Goal: Find contact information: Find contact information

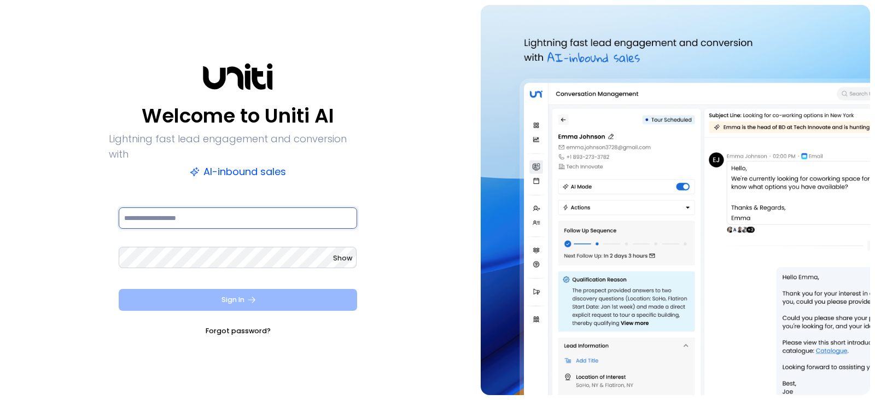
type input "**********"
click at [224, 289] on button "Sign In" at bounding box center [238, 300] width 238 height 22
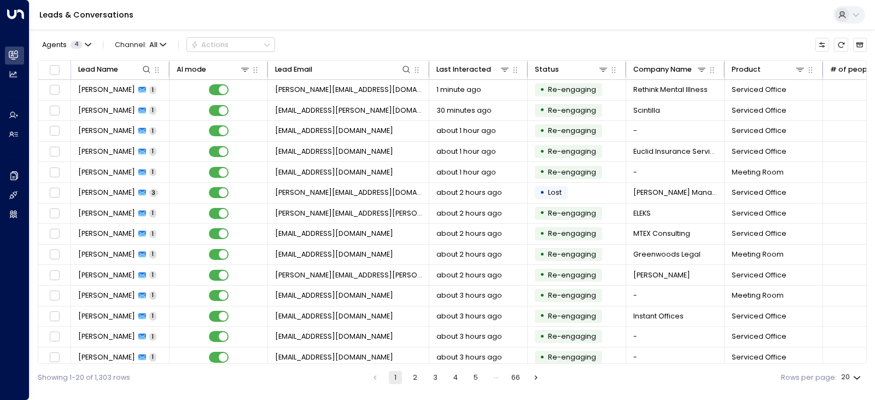
click at [417, 373] on button "2" at bounding box center [414, 377] width 13 height 13
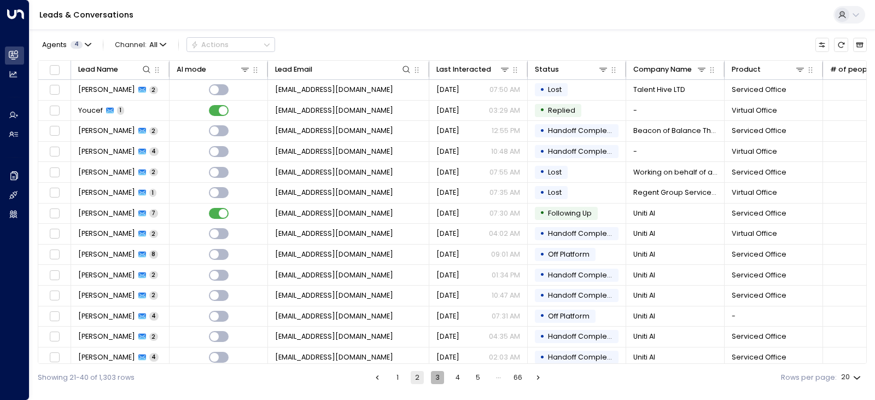
click at [438, 374] on button "3" at bounding box center [437, 377] width 13 height 13
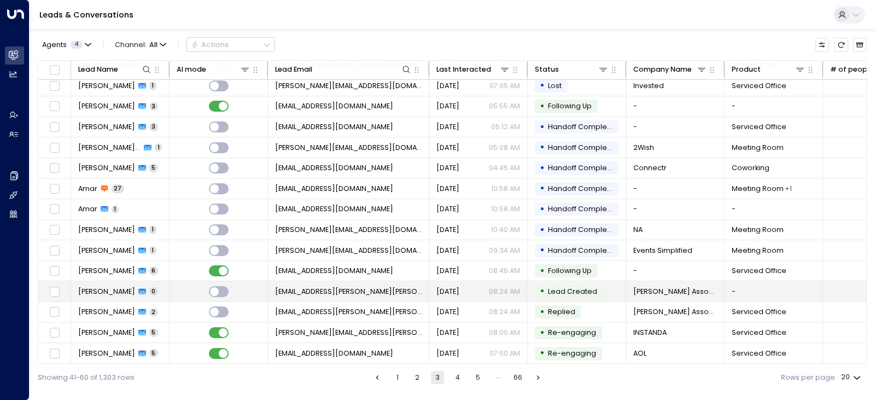
scroll to position [130, 0]
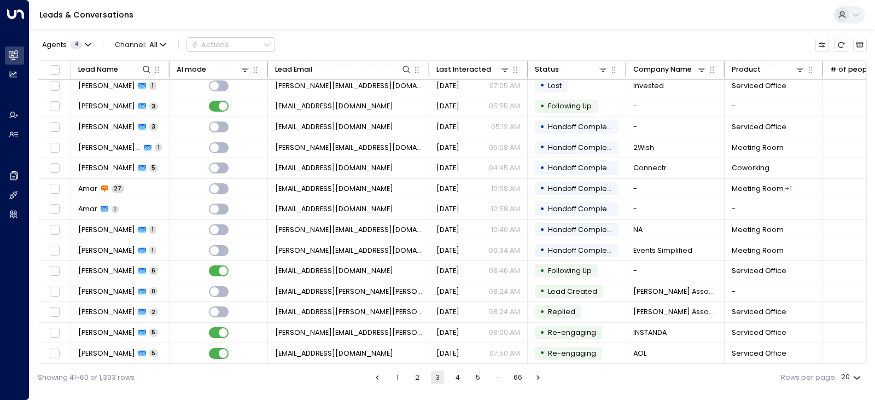
click at [459, 378] on button "4" at bounding box center [457, 377] width 13 height 13
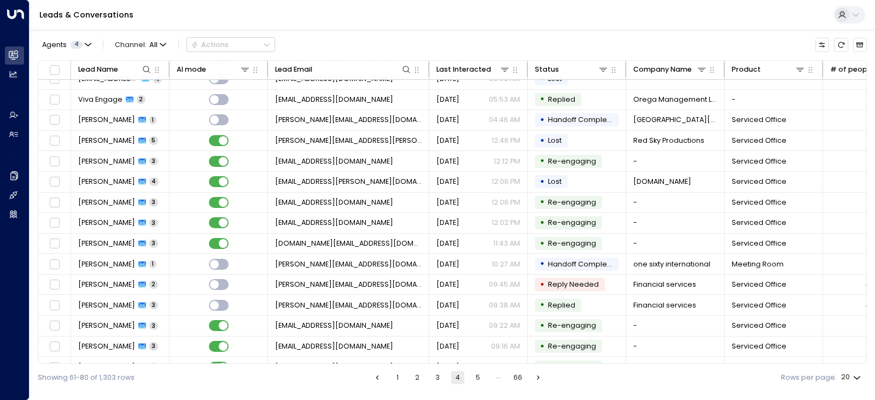
scroll to position [130, 0]
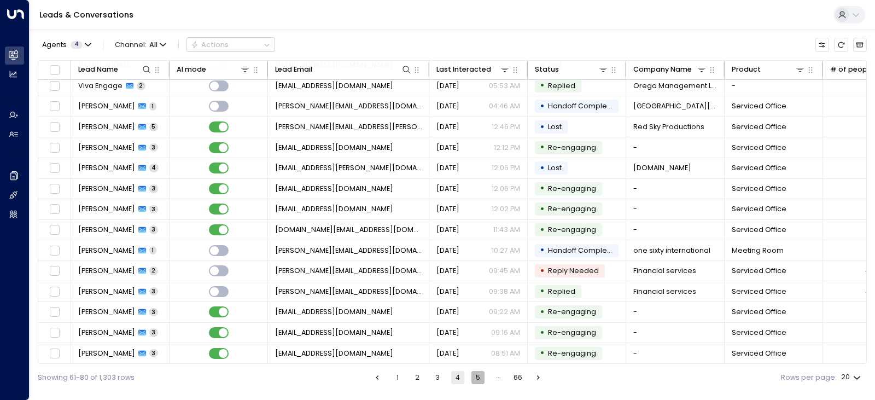
click at [475, 373] on button "5" at bounding box center [477, 377] width 13 height 13
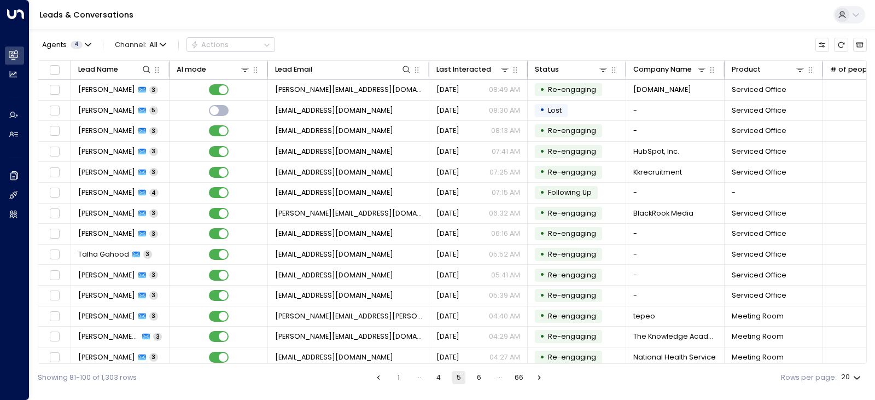
scroll to position [130, 0]
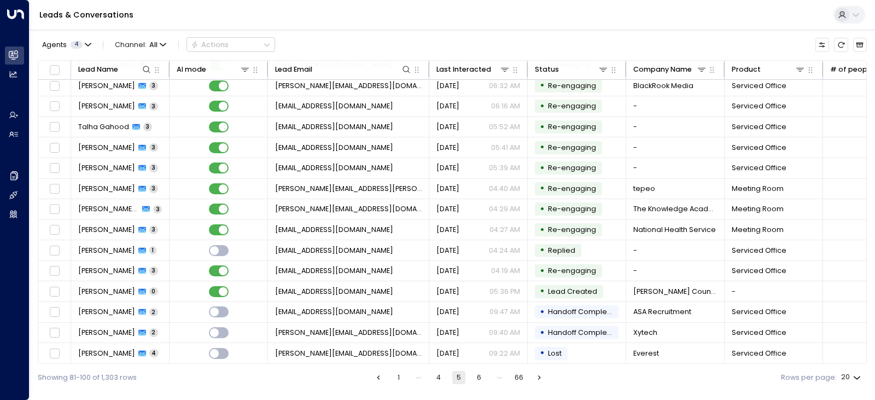
click at [483, 376] on button "6" at bounding box center [478, 377] width 13 height 13
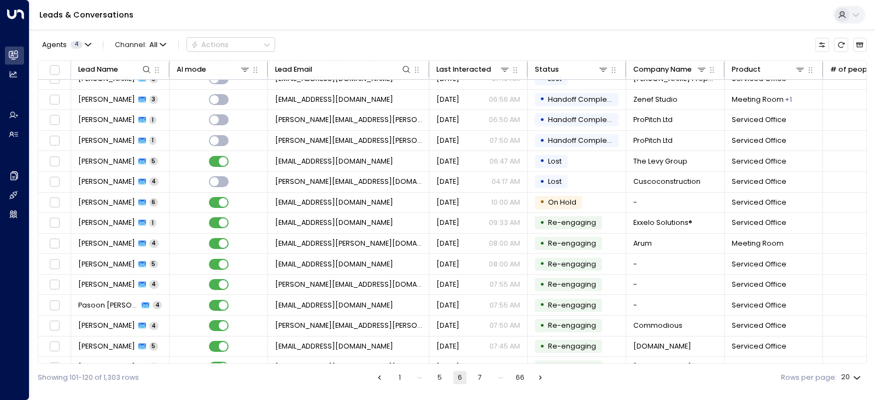
scroll to position [130, 0]
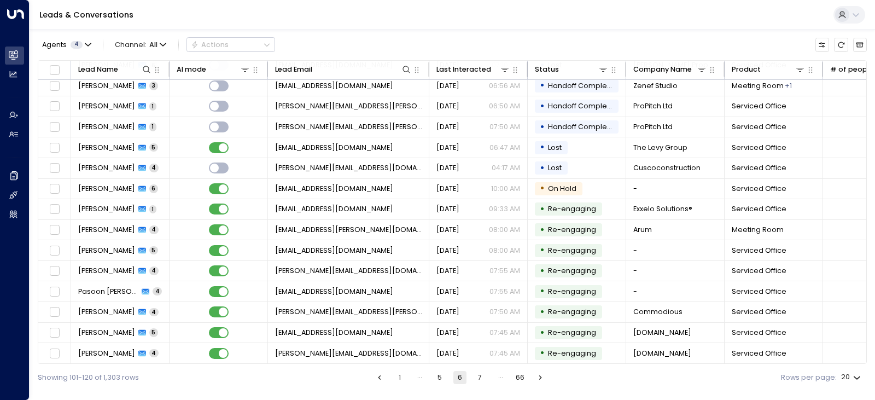
click at [488, 379] on ul "1 … 5 6 7 … 66" at bounding box center [459, 377] width 175 height 13
click at [484, 376] on button "7" at bounding box center [479, 377] width 13 height 13
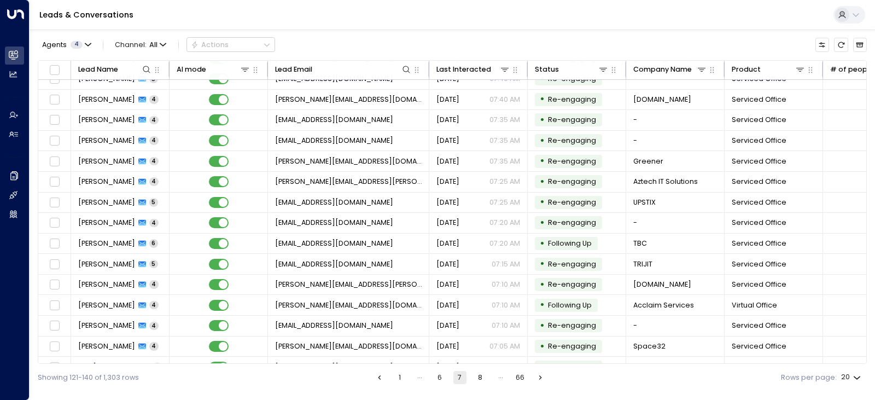
scroll to position [130, 0]
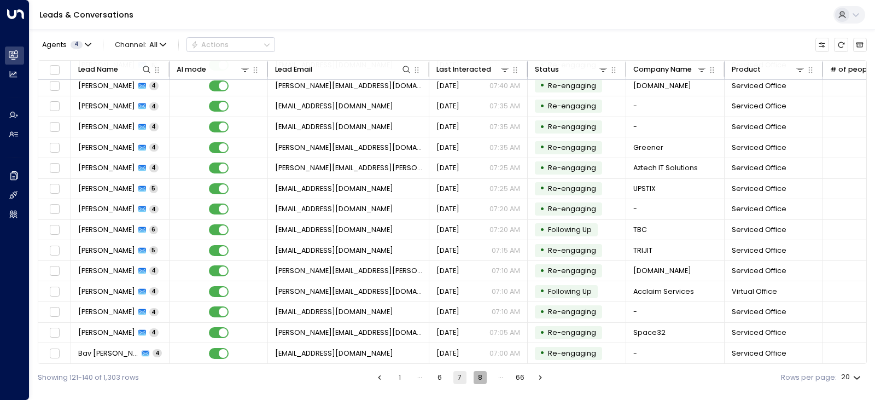
click at [483, 377] on button "8" at bounding box center [479, 377] width 13 height 13
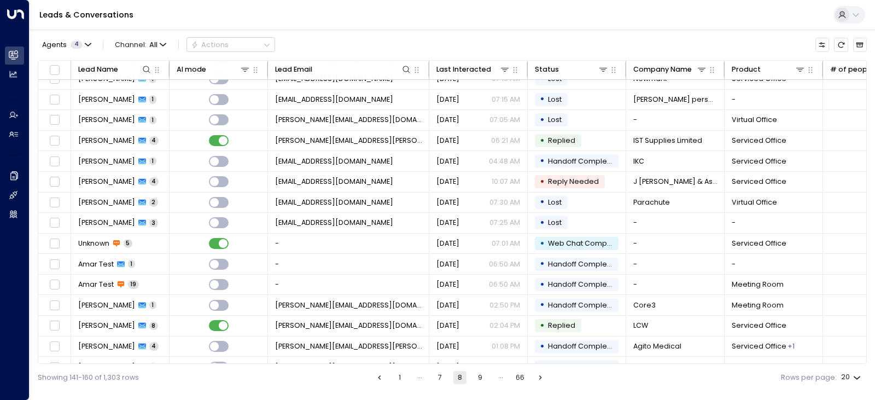
scroll to position [130, 0]
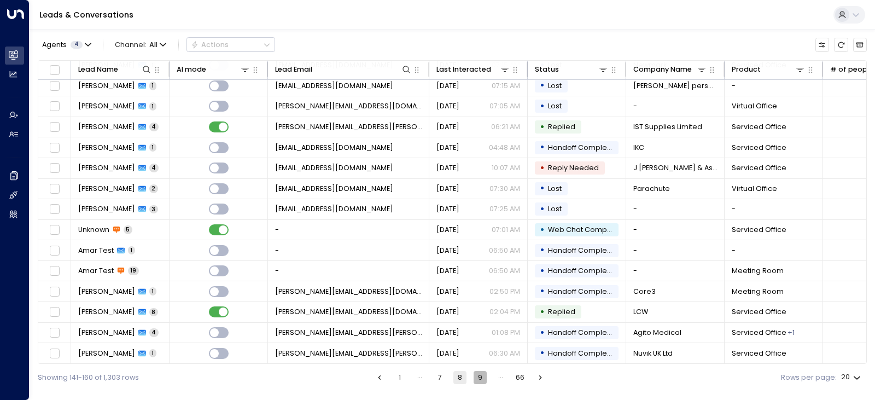
click at [478, 376] on button "9" at bounding box center [479, 377] width 13 height 13
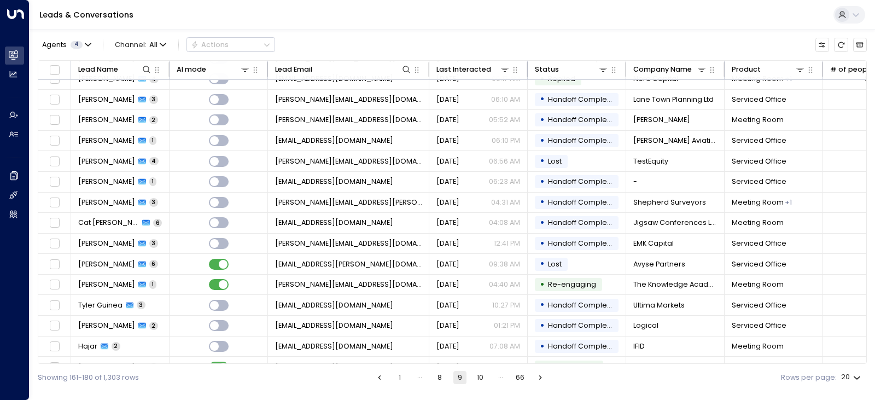
scroll to position [130, 0]
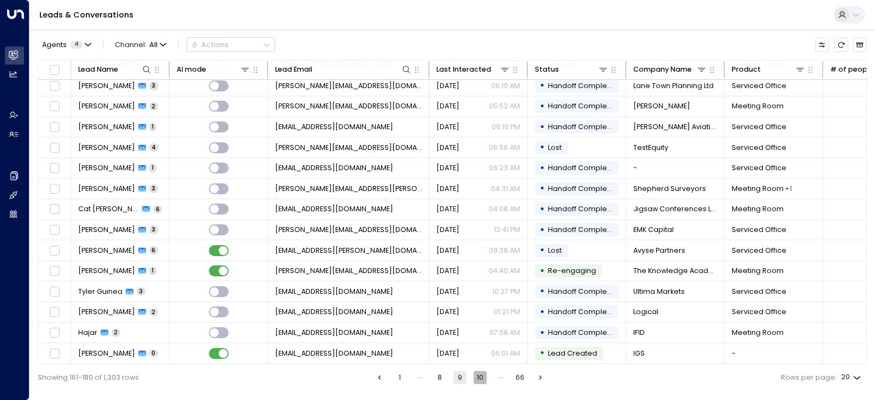
click at [485, 378] on button "10" at bounding box center [479, 377] width 13 height 13
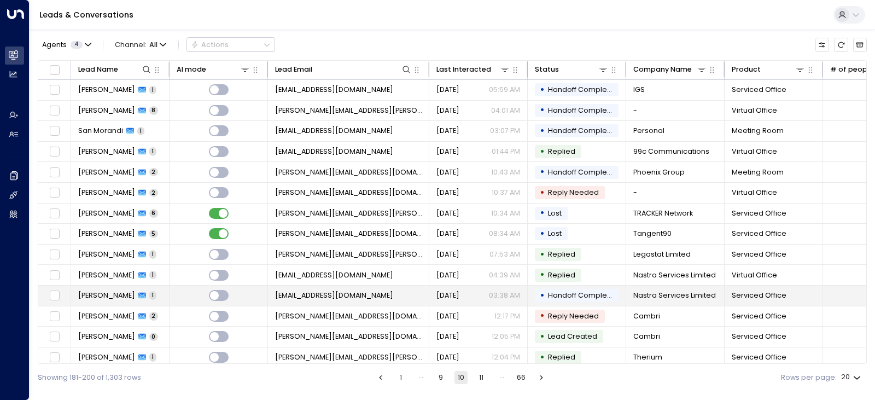
scroll to position [130, 0]
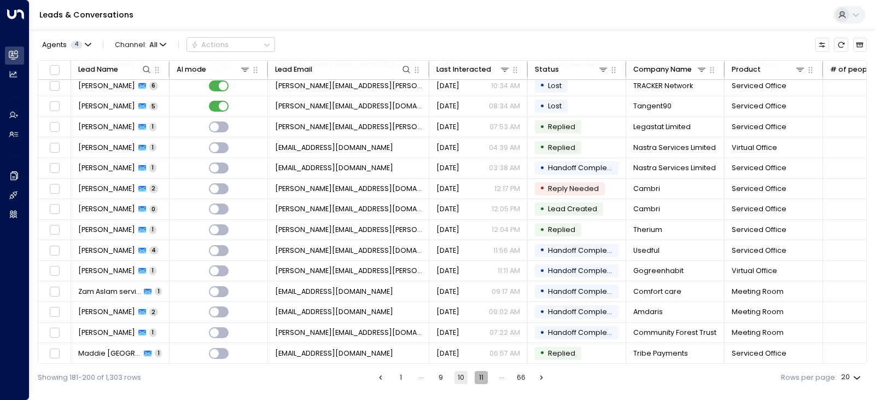
click at [476, 379] on button "11" at bounding box center [480, 377] width 13 height 13
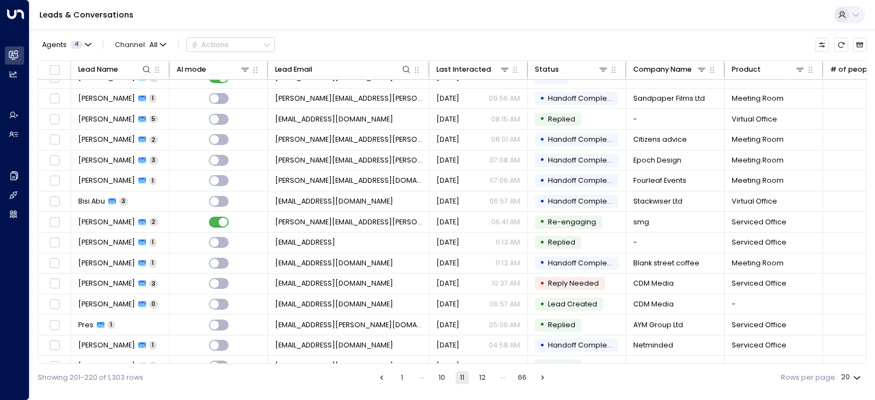
scroll to position [130, 0]
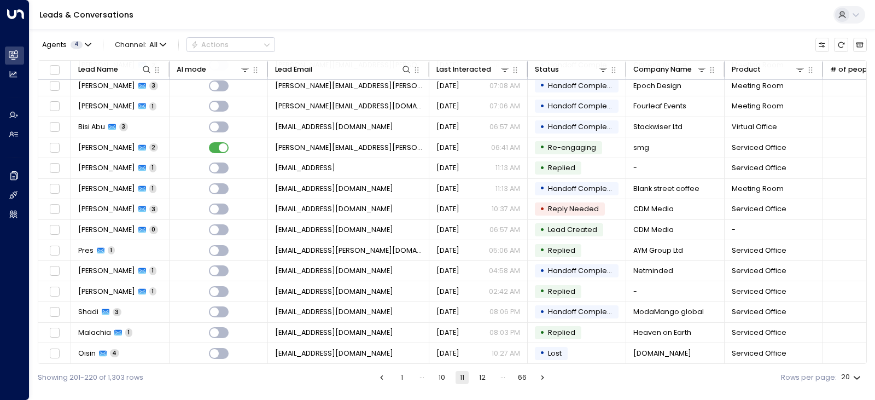
click at [481, 377] on button "12" at bounding box center [482, 377] width 13 height 13
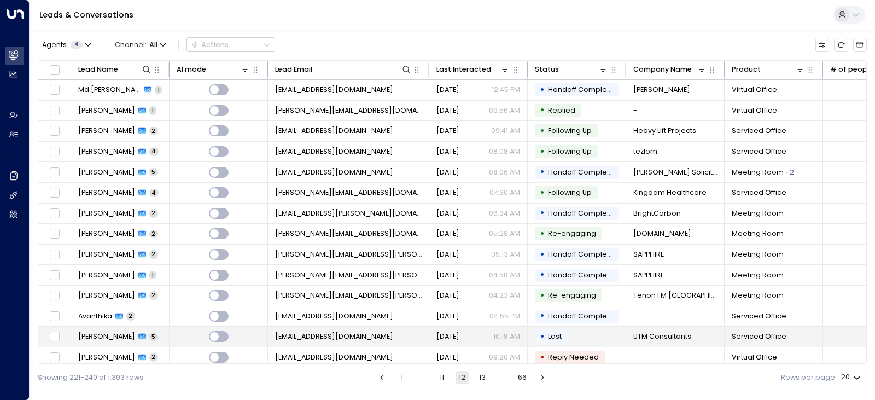
scroll to position [130, 0]
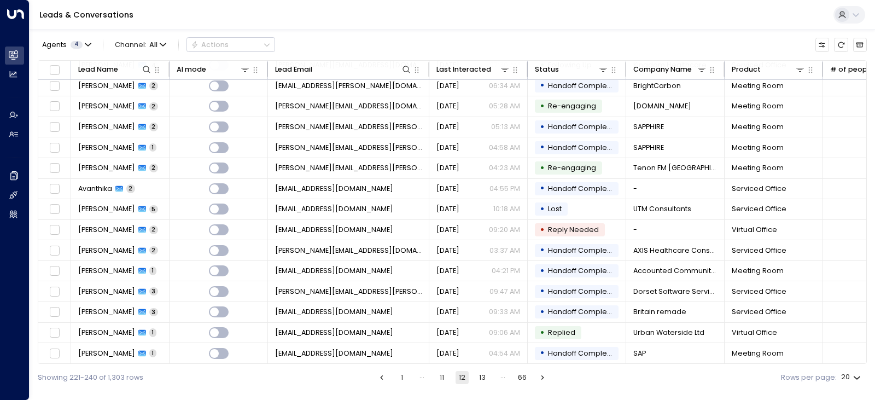
click at [484, 378] on button "13" at bounding box center [482, 377] width 13 height 13
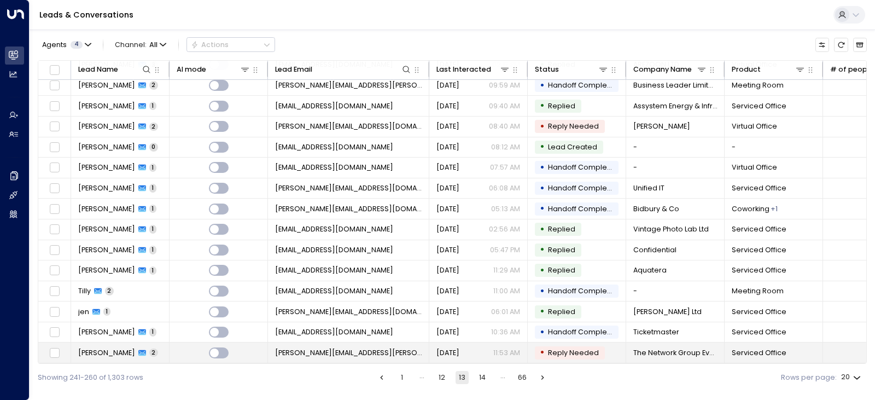
scroll to position [130, 0]
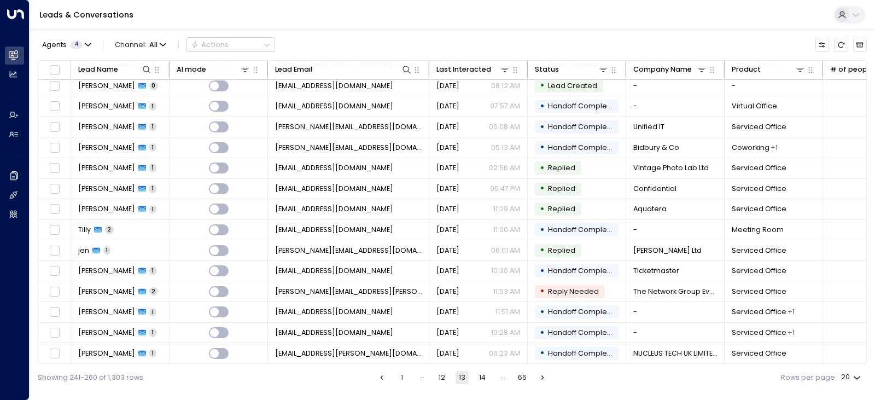
click at [485, 374] on button "14" at bounding box center [482, 377] width 13 height 13
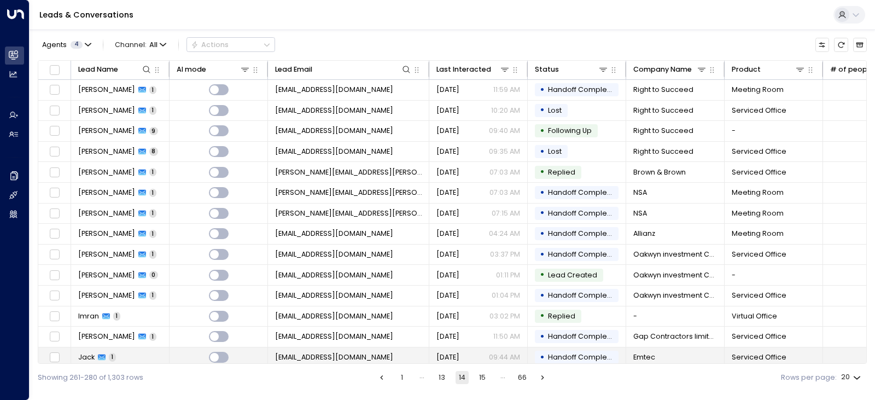
scroll to position [130, 0]
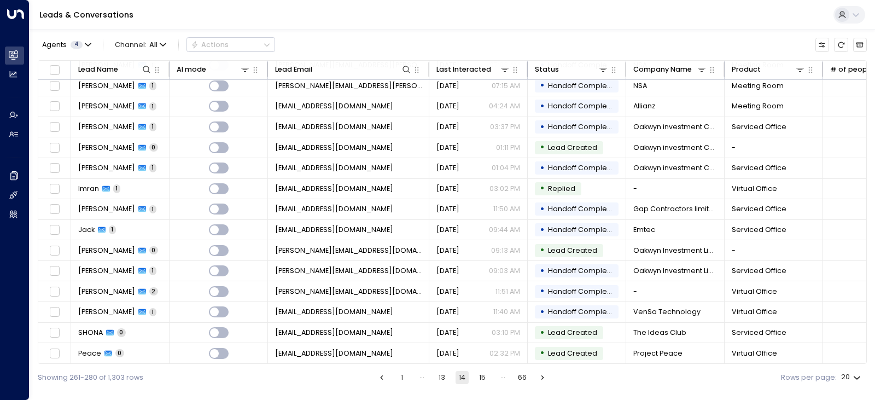
click at [480, 382] on button "15" at bounding box center [482, 377] width 13 height 13
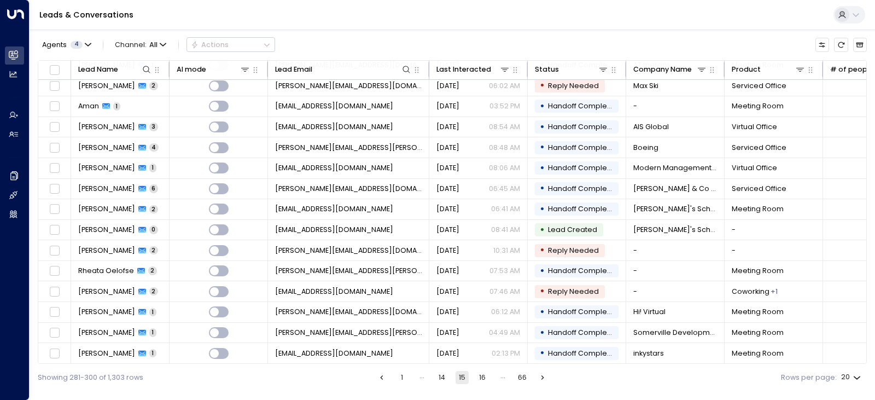
click at [441, 377] on button "14" at bounding box center [441, 377] width 13 height 13
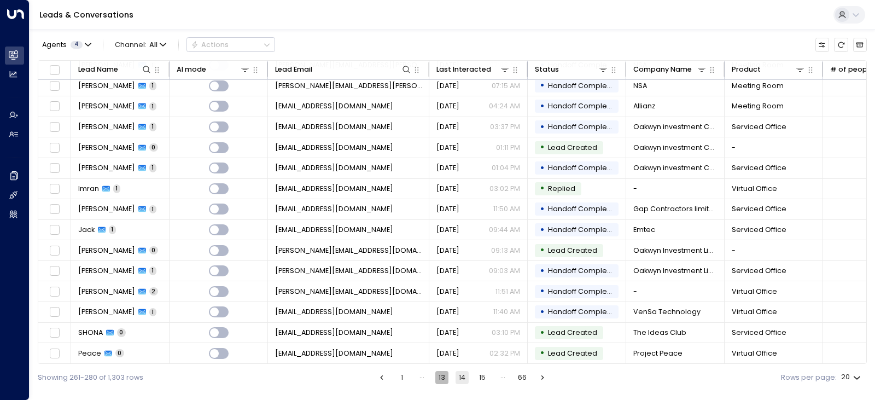
click at [439, 377] on button "13" at bounding box center [441, 377] width 13 height 13
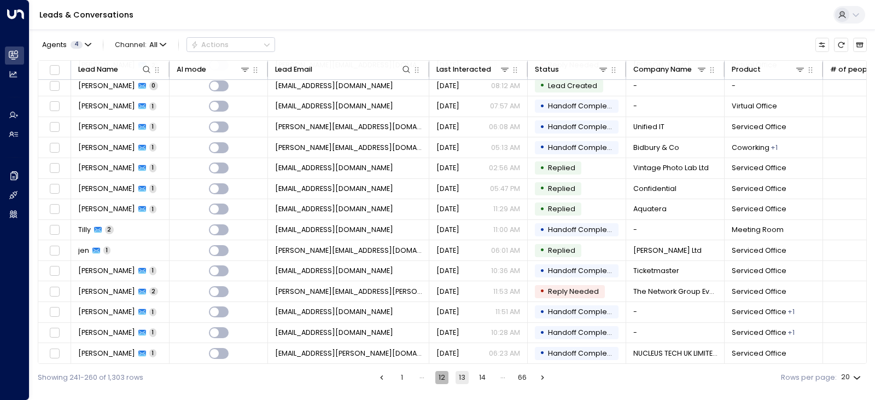
click at [439, 377] on button "12" at bounding box center [441, 377] width 13 height 13
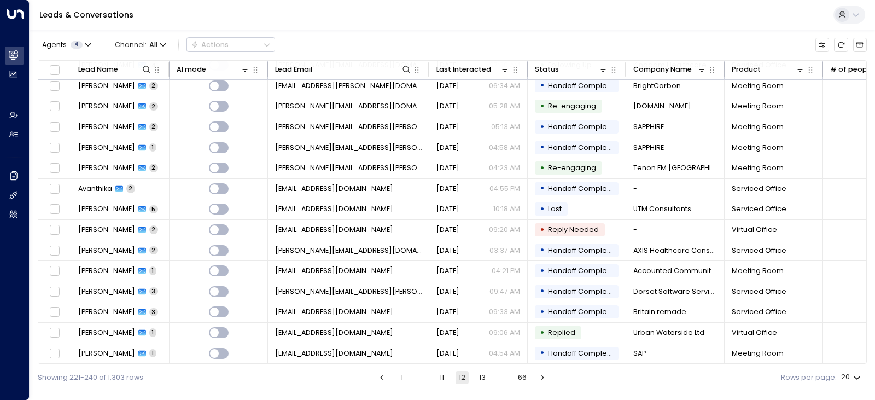
click at [443, 378] on button "11" at bounding box center [441, 377] width 13 height 13
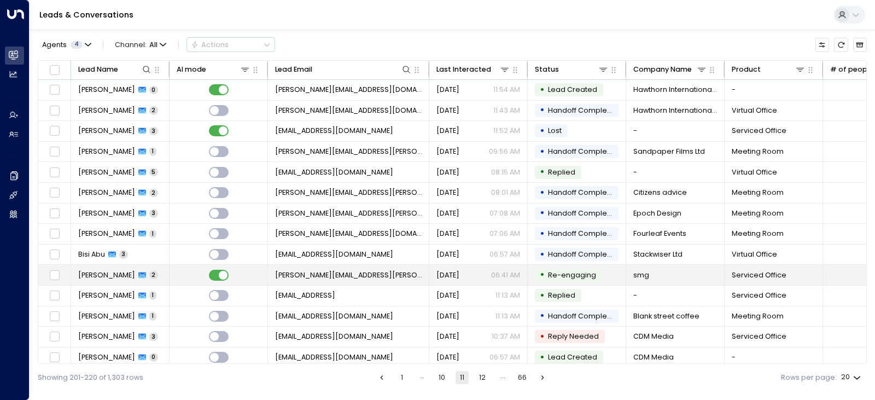
click at [151, 273] on td "[PERSON_NAME] 2" at bounding box center [120, 275] width 98 height 20
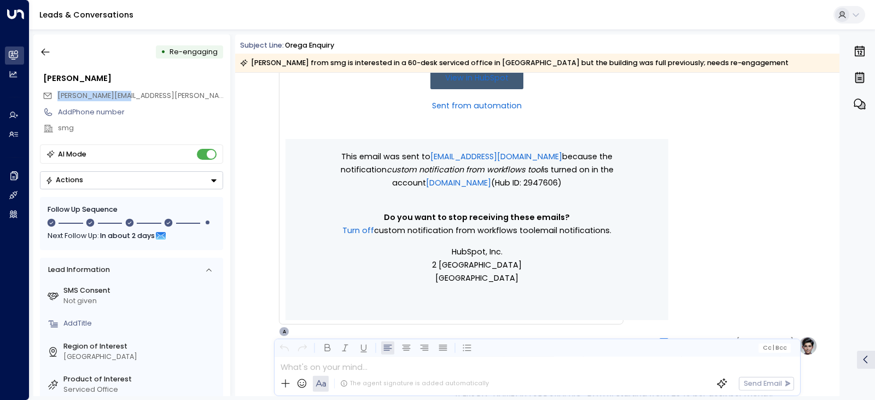
drag, startPoint x: 136, startPoint y: 96, endPoint x: 58, endPoint y: 96, distance: 78.2
click at [58, 96] on div "[PERSON_NAME][EMAIL_ADDRESS][PERSON_NAME][DOMAIN_NAME]" at bounding box center [133, 95] width 180 height 16
copy span "[PERSON_NAME][EMAIL_ADDRESS][PERSON_NAME][DOMAIN_NAME]"
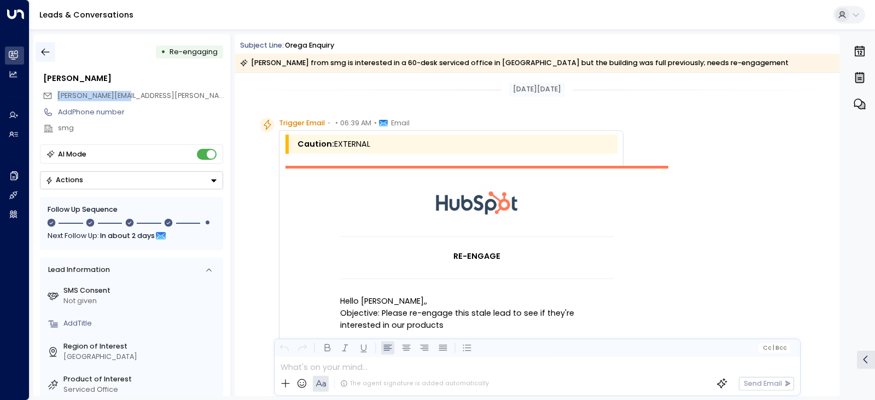
click at [45, 54] on icon "button" at bounding box center [45, 51] width 11 height 11
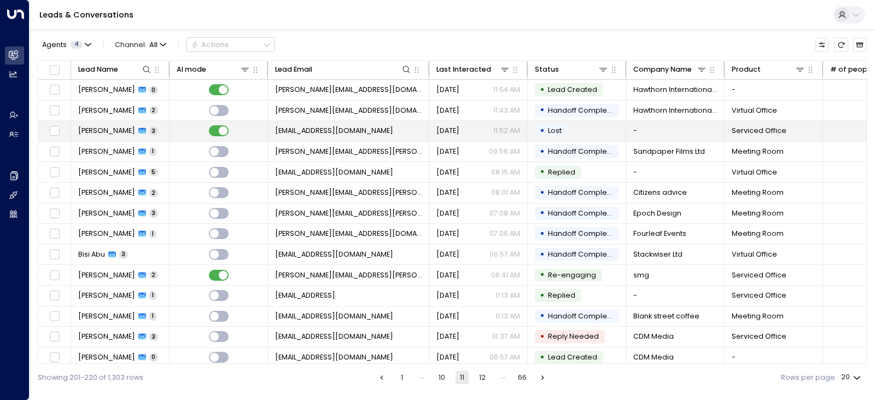
click at [145, 132] on td "[PERSON_NAME] 3" at bounding box center [120, 131] width 98 height 20
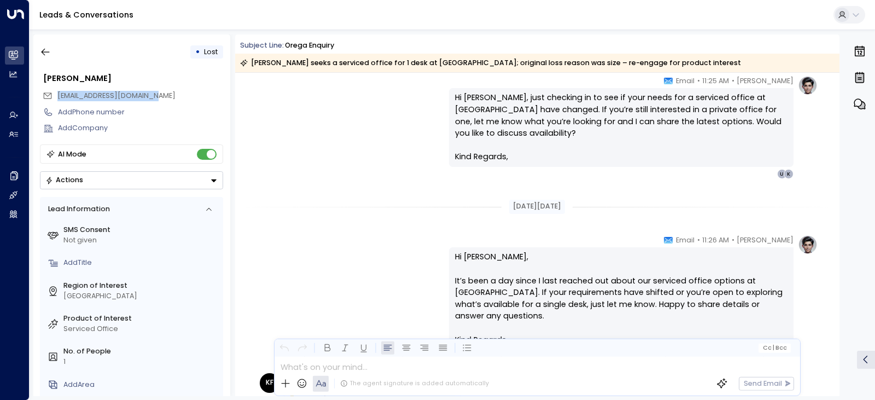
drag, startPoint x: 156, startPoint y: 93, endPoint x: 54, endPoint y: 95, distance: 102.2
click at [48, 96] on div "[EMAIL_ADDRESS][DOMAIN_NAME]" at bounding box center [133, 95] width 180 height 16
copy span "[EMAIL_ADDRESS][DOMAIN_NAME]"
click at [44, 51] on icon "button" at bounding box center [45, 51] width 11 height 11
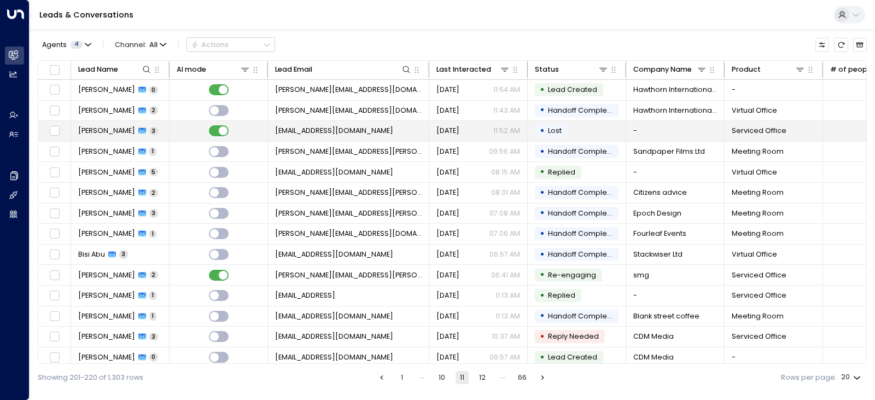
click at [247, 122] on td at bounding box center [218, 131] width 98 height 20
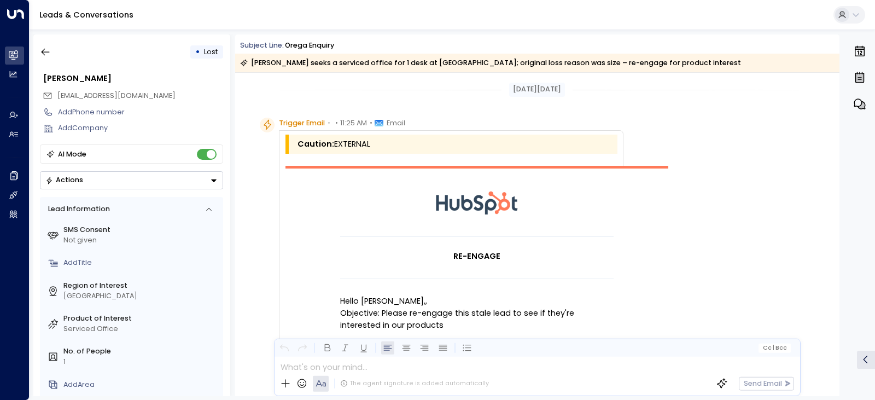
scroll to position [1371, 0]
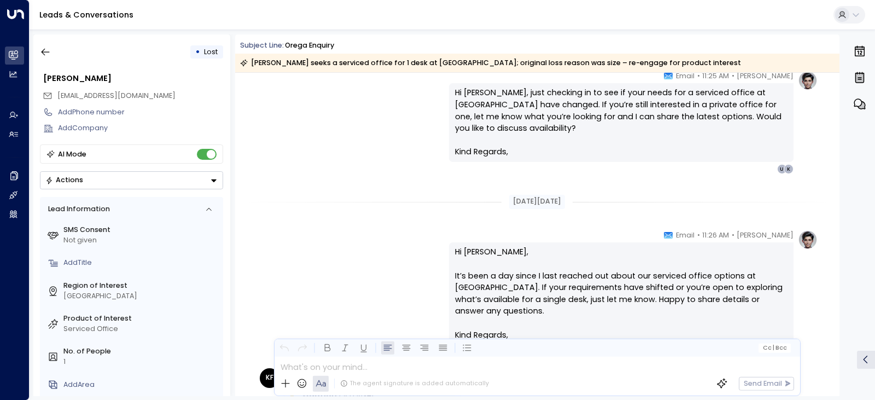
click at [143, 100] on div "[EMAIL_ADDRESS][DOMAIN_NAME]" at bounding box center [133, 95] width 180 height 16
drag, startPoint x: 153, startPoint y: 97, endPoint x: 57, endPoint y: 91, distance: 95.8
click at [57, 91] on div "[EMAIL_ADDRESS][DOMAIN_NAME]" at bounding box center [133, 95] width 180 height 16
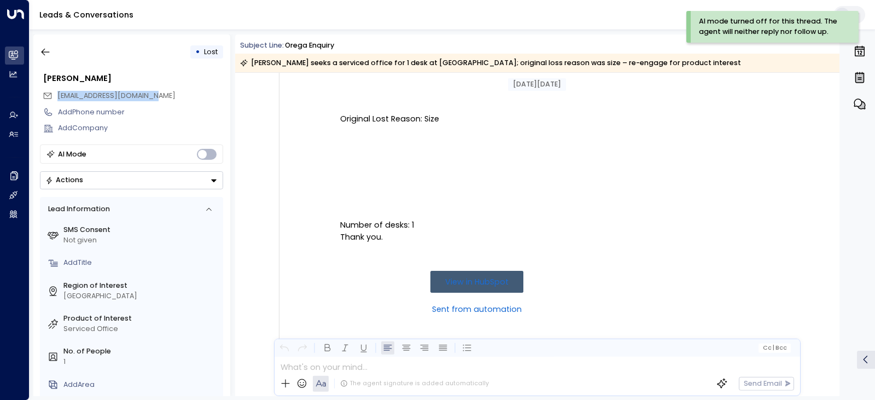
scroll to position [890, 0]
click at [40, 54] on icon "button" at bounding box center [45, 51] width 11 height 11
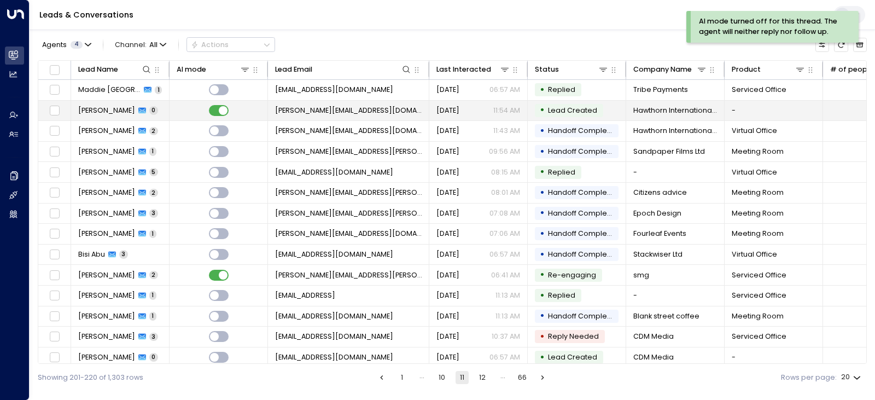
click at [184, 106] on td at bounding box center [218, 111] width 98 height 20
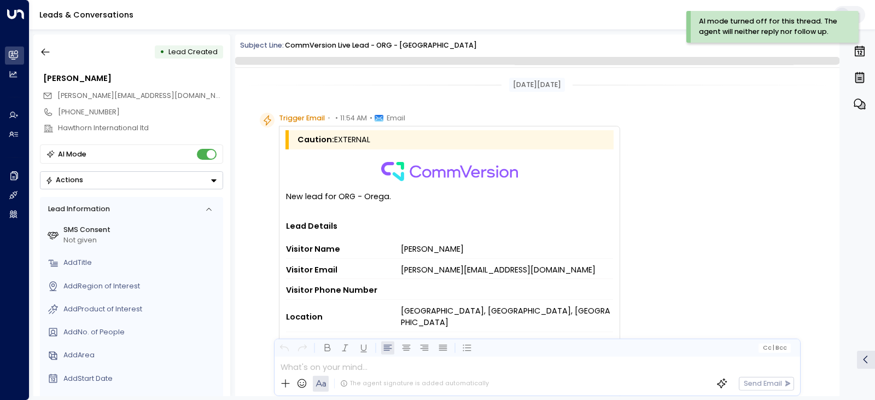
scroll to position [260, 0]
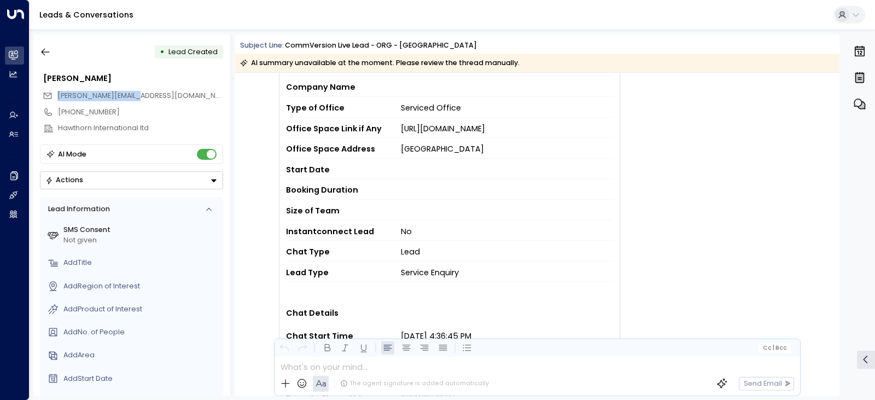
drag, startPoint x: 155, startPoint y: 97, endPoint x: 50, endPoint y: 97, distance: 105.5
click at [50, 97] on div "[PERSON_NAME][EMAIL_ADDRESS][DOMAIN_NAME]" at bounding box center [133, 95] width 180 height 16
copy span "[PERSON_NAME][EMAIL_ADDRESS][DOMAIN_NAME]"
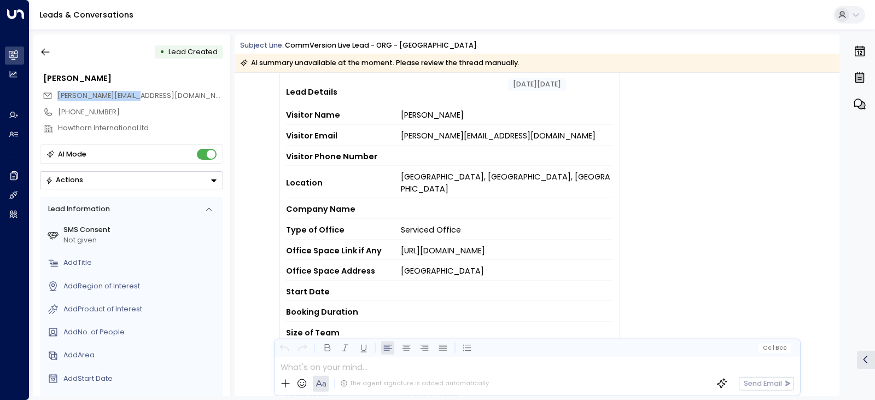
scroll to position [0, 0]
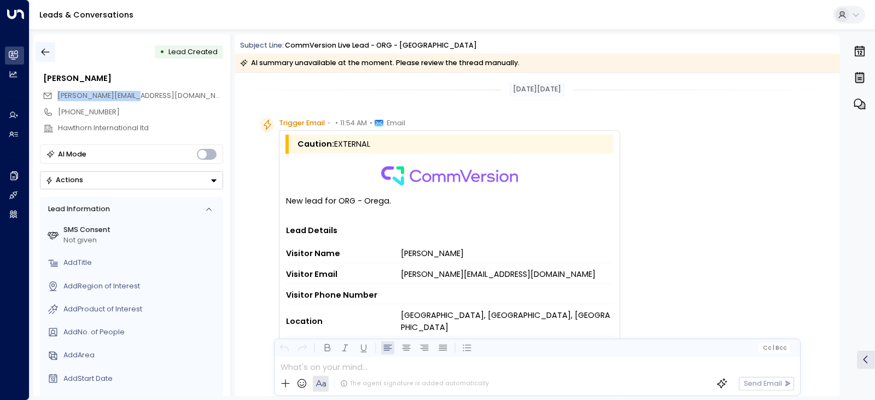
click at [42, 49] on icon "button" at bounding box center [45, 51] width 11 height 11
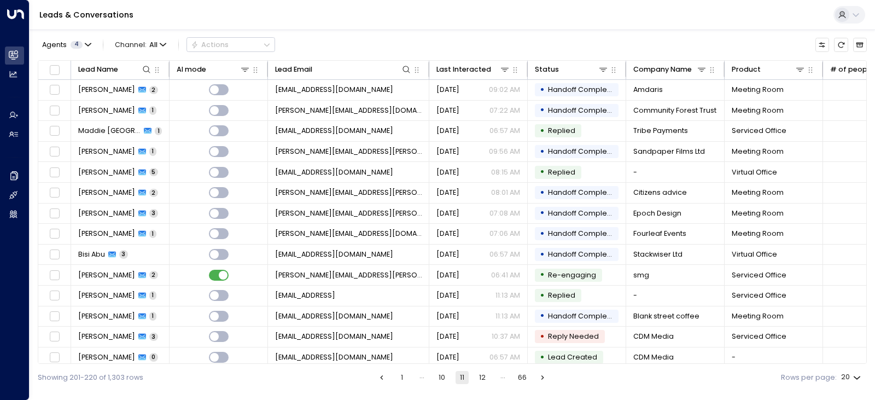
click at [445, 379] on button "10" at bounding box center [441, 377] width 13 height 13
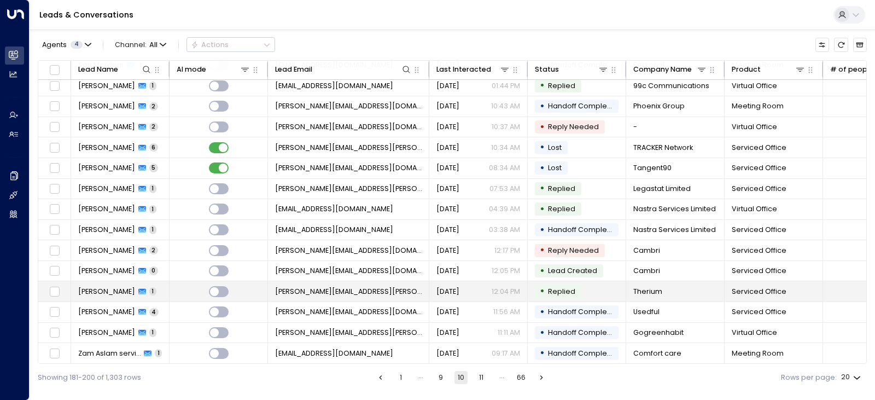
scroll to position [130, 0]
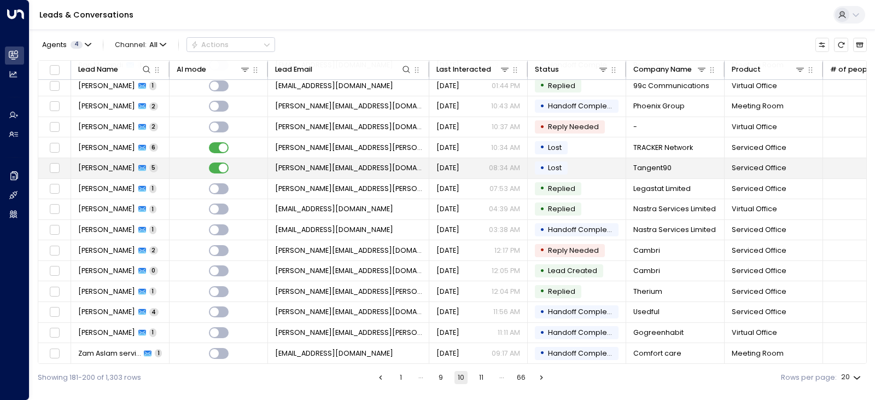
click at [240, 165] on td at bounding box center [218, 168] width 98 height 20
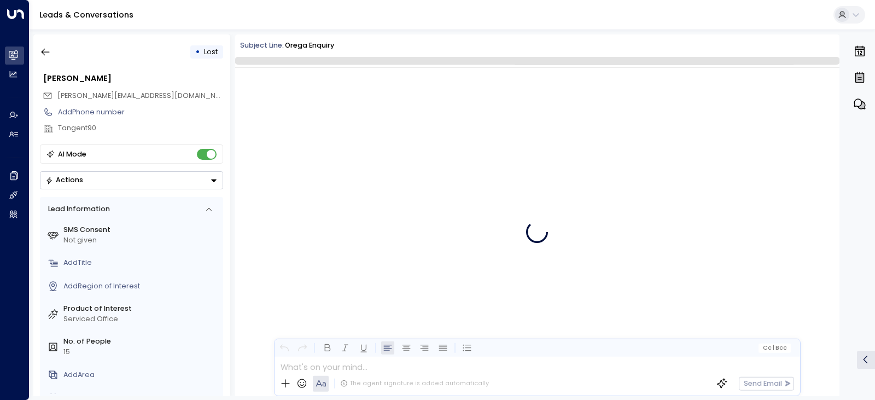
scroll to position [2118, 0]
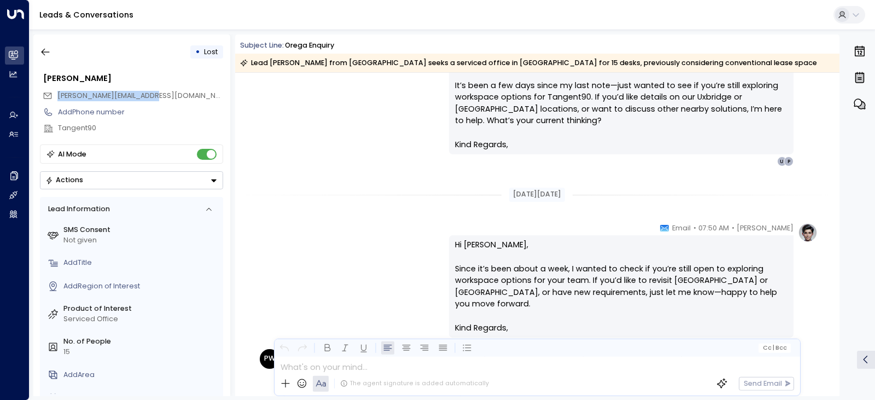
drag, startPoint x: 162, startPoint y: 93, endPoint x: 54, endPoint y: 94, distance: 108.2
click at [54, 94] on div "[PERSON_NAME][EMAIL_ADDRESS][DOMAIN_NAME]" at bounding box center [133, 95] width 180 height 16
copy span "[PERSON_NAME][EMAIL_ADDRESS][DOMAIN_NAME]"
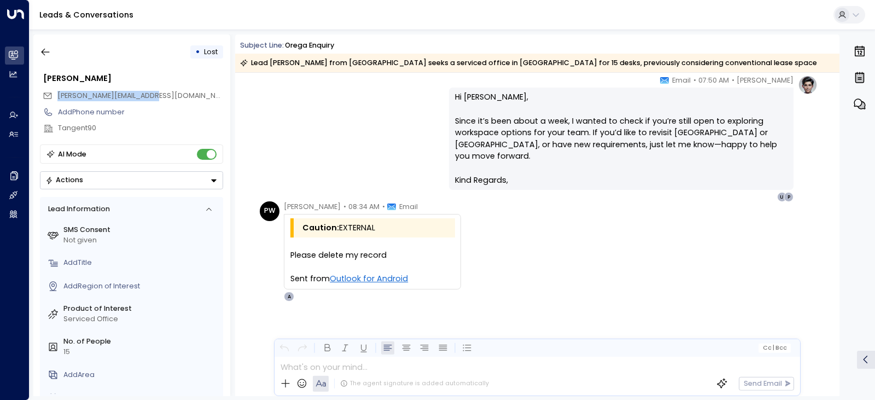
scroll to position [2270, 0]
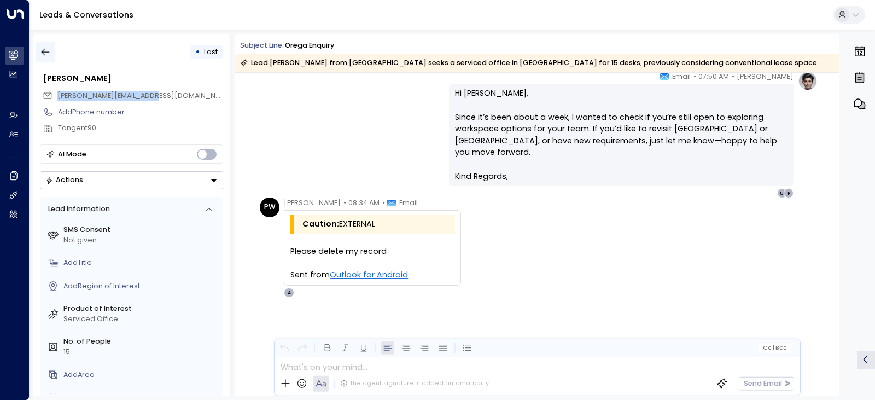
click at [52, 51] on button "button" at bounding box center [46, 52] width 20 height 20
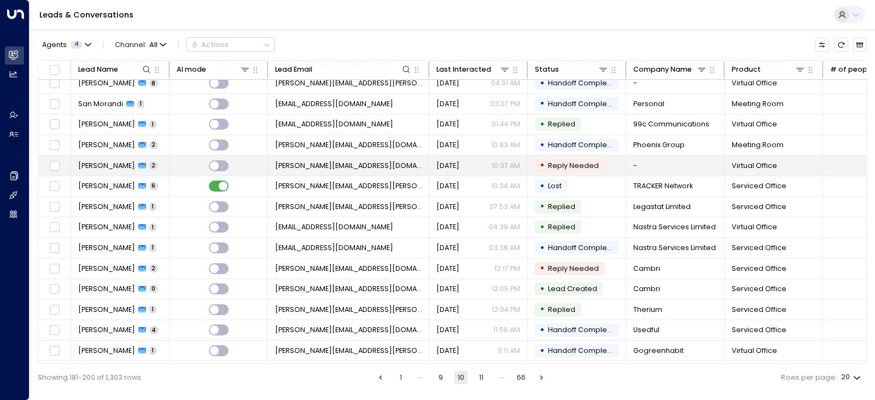
scroll to position [130, 0]
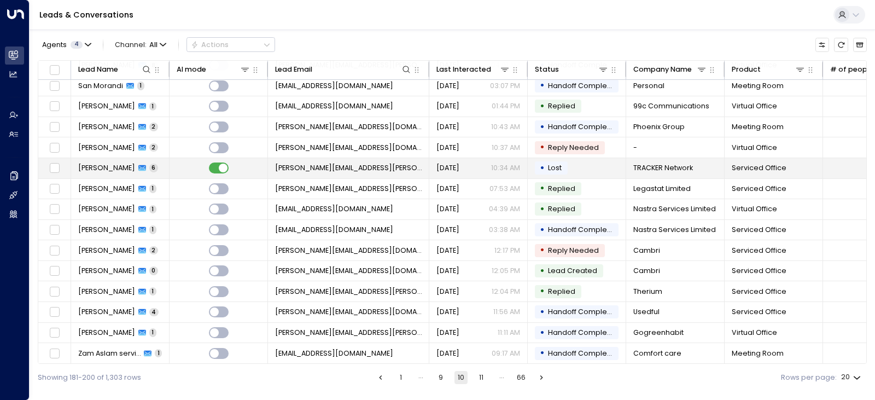
click at [155, 167] on td "[PERSON_NAME] 6" at bounding box center [120, 168] width 98 height 20
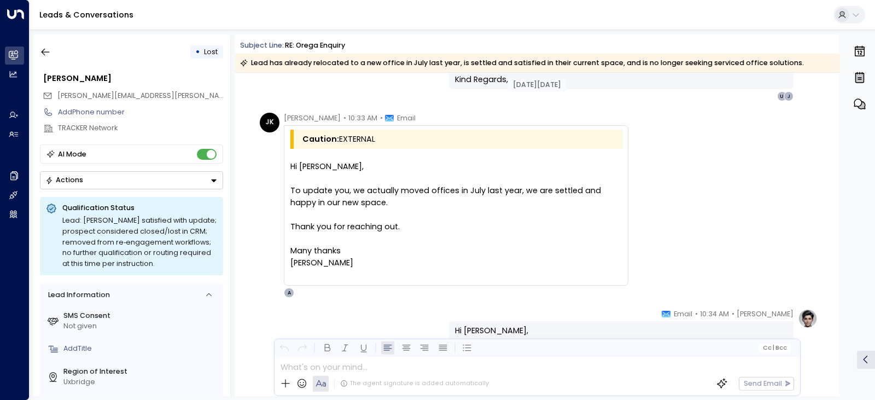
scroll to position [2364, 0]
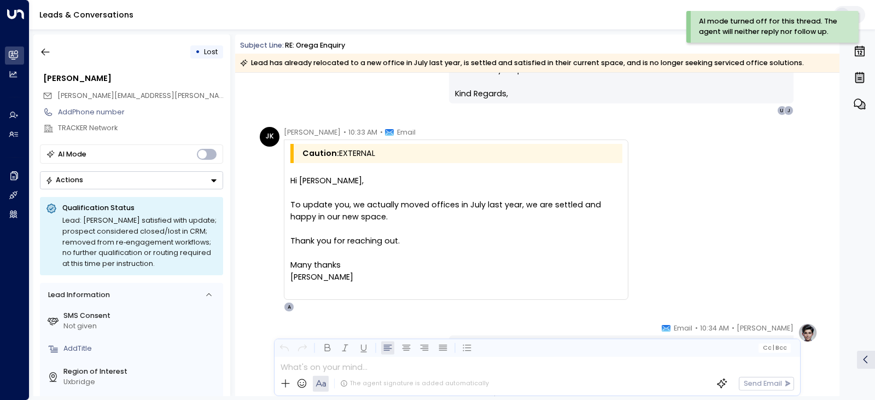
click at [34, 47] on div "• Lost [PERSON_NAME] [PERSON_NAME][EMAIL_ADDRESS][PERSON_NAME][DOMAIN_NAME] Add…" at bounding box center [131, 214] width 197 height 361
click at [44, 51] on icon "button" at bounding box center [45, 51] width 11 height 11
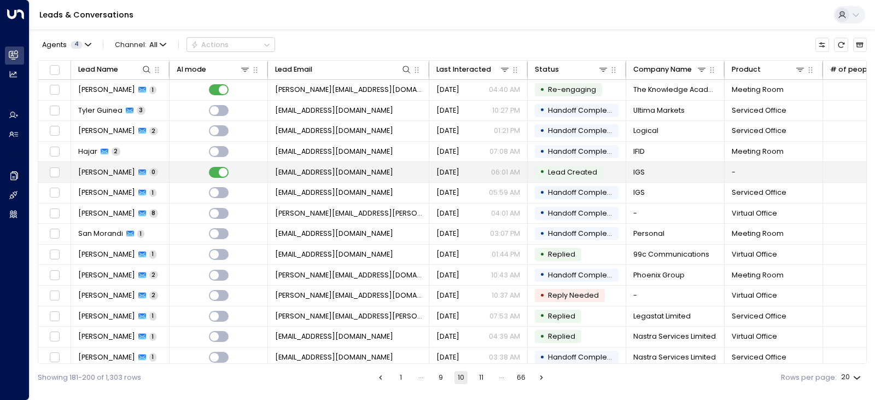
click at [243, 170] on td at bounding box center [218, 172] width 98 height 20
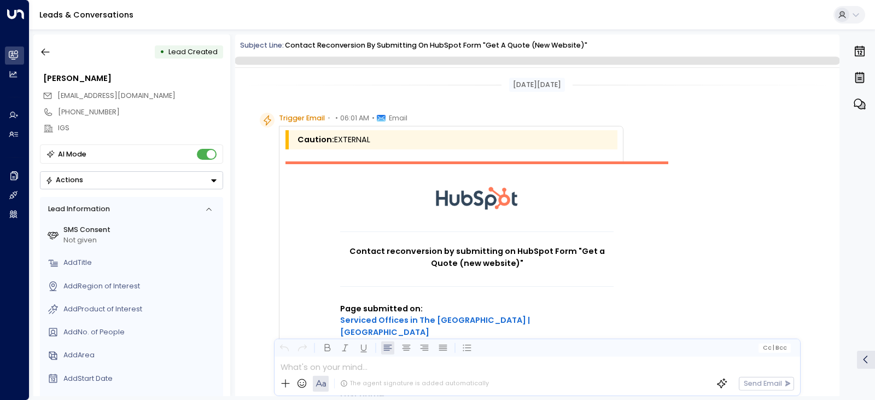
scroll to position [254, 0]
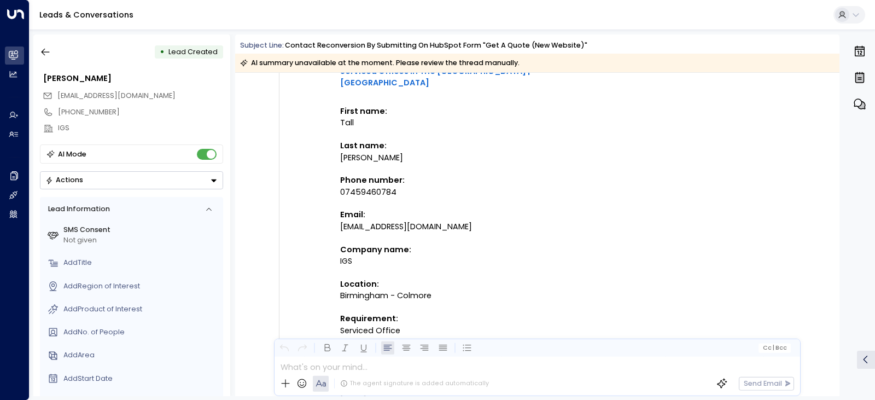
drag, startPoint x: 180, startPoint y: 97, endPoint x: 58, endPoint y: 97, distance: 121.9
click at [58, 97] on div "[EMAIL_ADDRESS][DOMAIN_NAME]" at bounding box center [133, 95] width 180 height 16
copy span "[EMAIL_ADDRESS][DOMAIN_NAME]"
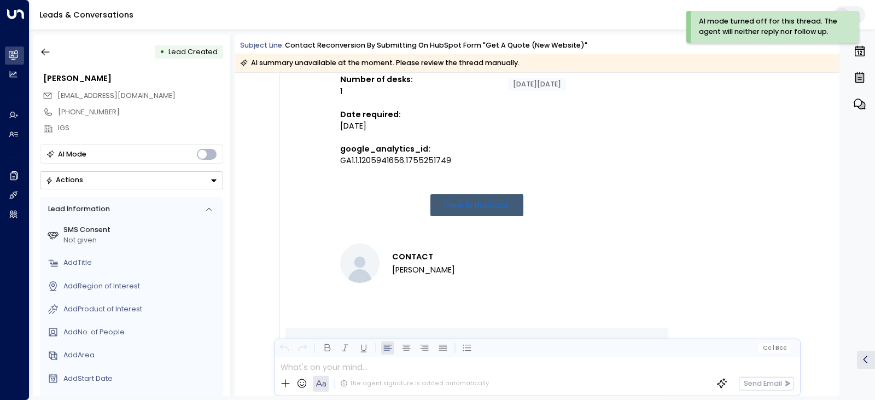
scroll to position [743, 0]
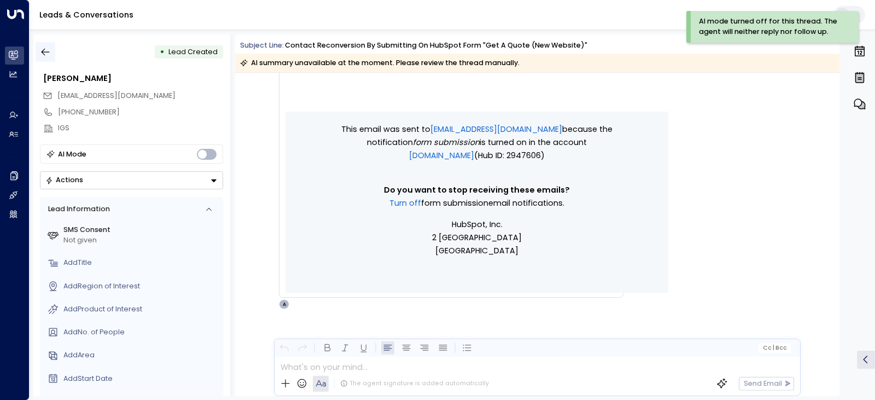
click at [43, 55] on icon "button" at bounding box center [45, 51] width 11 height 11
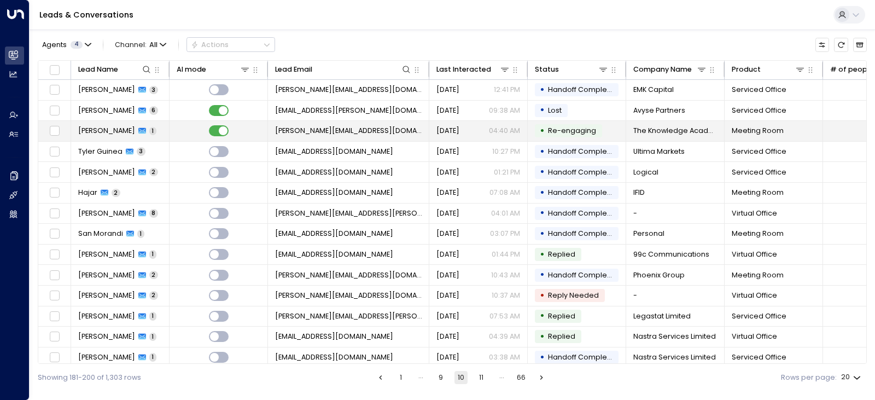
click at [154, 130] on td "[PERSON_NAME] 1" at bounding box center [120, 131] width 98 height 20
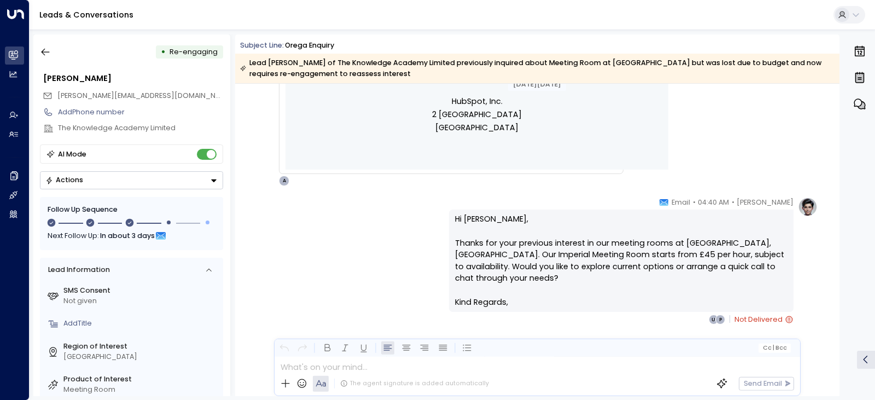
scroll to position [1272, 0]
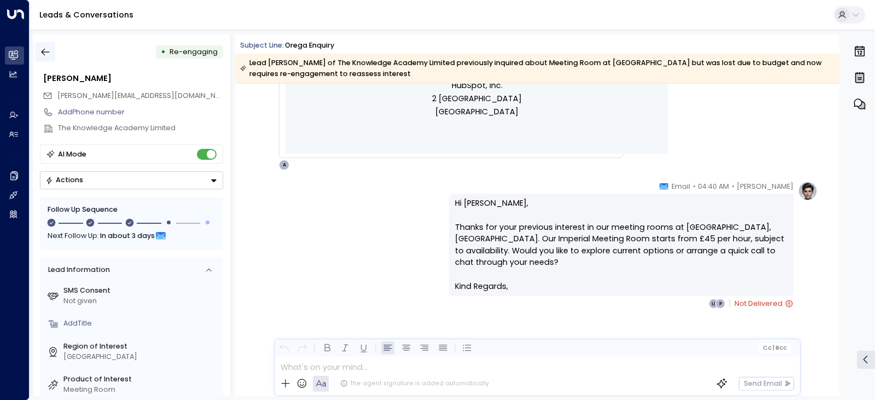
click at [43, 52] on icon "button" at bounding box center [46, 52] width 8 height 7
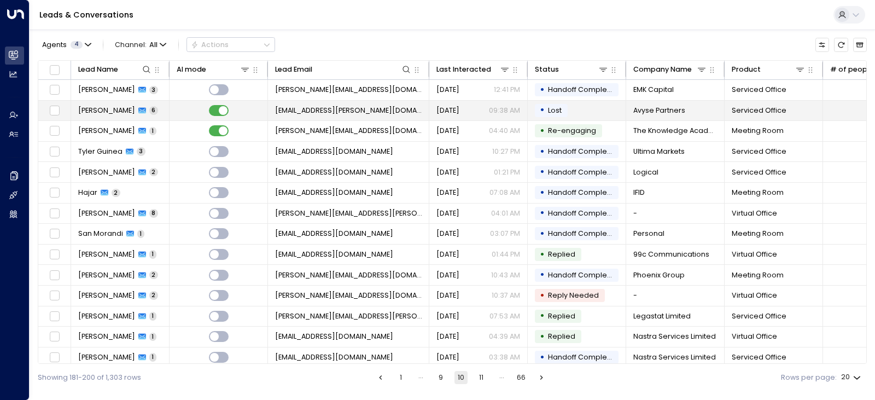
click at [186, 105] on td at bounding box center [218, 111] width 98 height 20
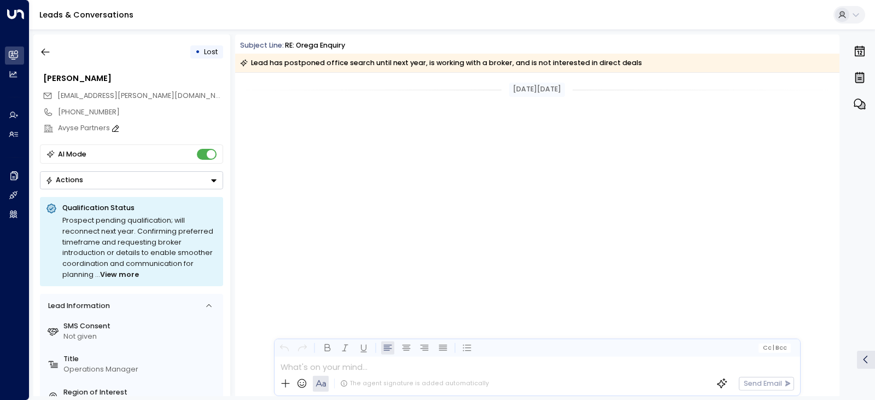
scroll to position [1895, 0]
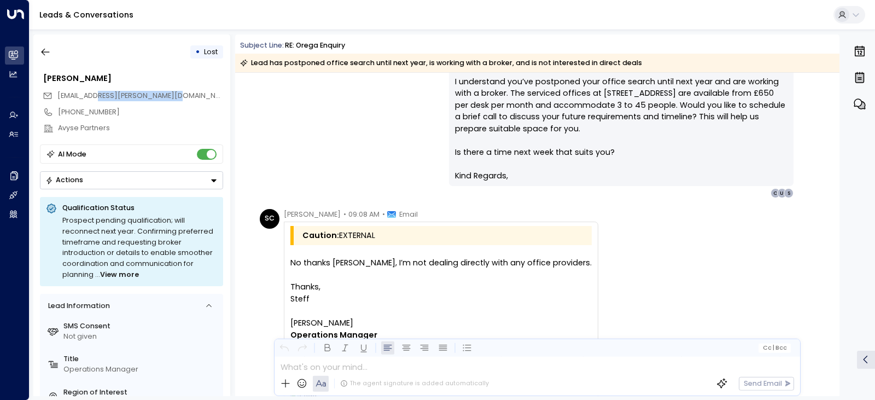
drag, startPoint x: 167, startPoint y: 95, endPoint x: 90, endPoint y: 96, distance: 77.1
click at [90, 96] on div "[EMAIL_ADDRESS][PERSON_NAME][DOMAIN_NAME]" at bounding box center [133, 95] width 180 height 16
click at [392, 163] on div "[PERSON_NAME] • 08:56 AM • Email Hi [PERSON_NAME], I understand you’ve postpone…" at bounding box center [536, 117] width 561 height 162
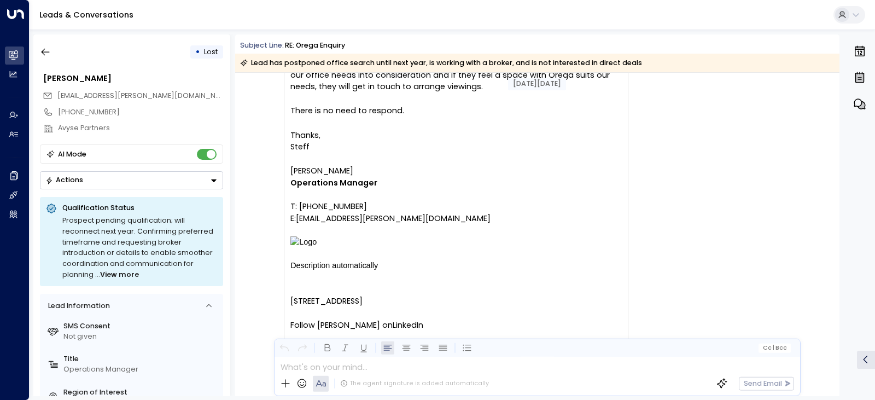
scroll to position [2669, 0]
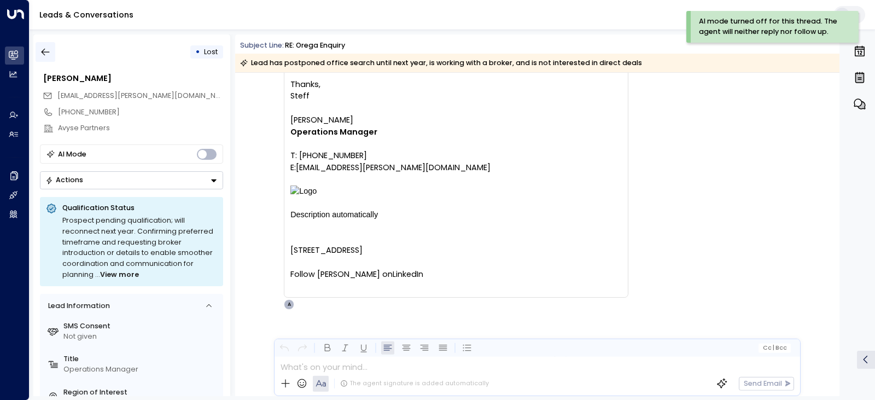
click at [48, 61] on button "button" at bounding box center [46, 52] width 20 height 20
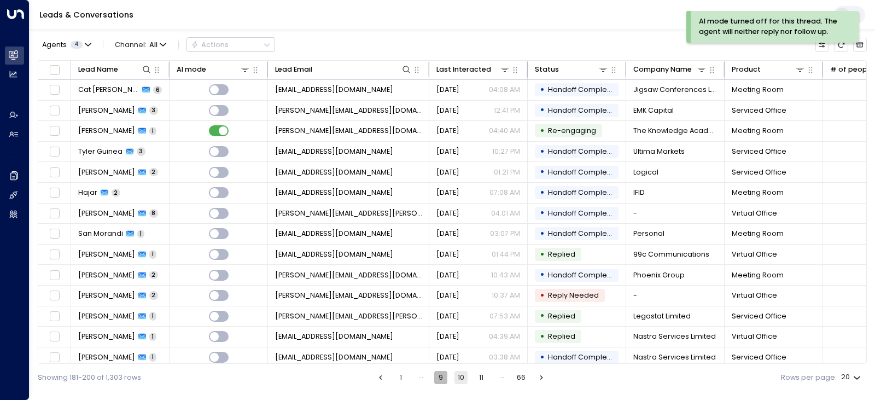
click at [443, 380] on button "9" at bounding box center [440, 377] width 13 height 13
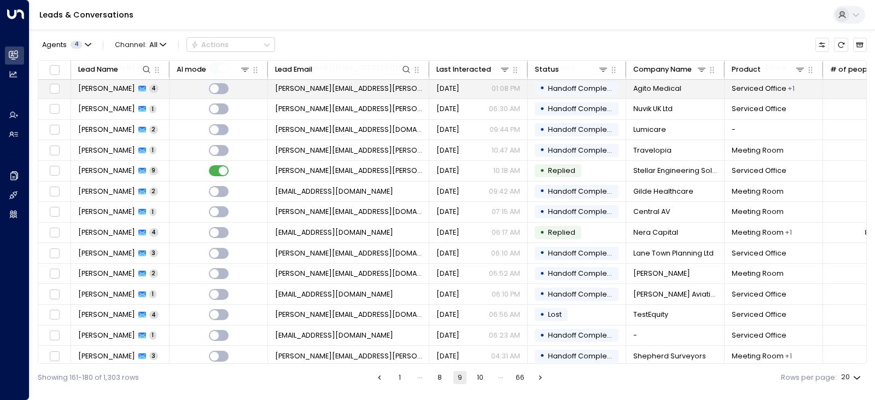
scroll to position [130, 0]
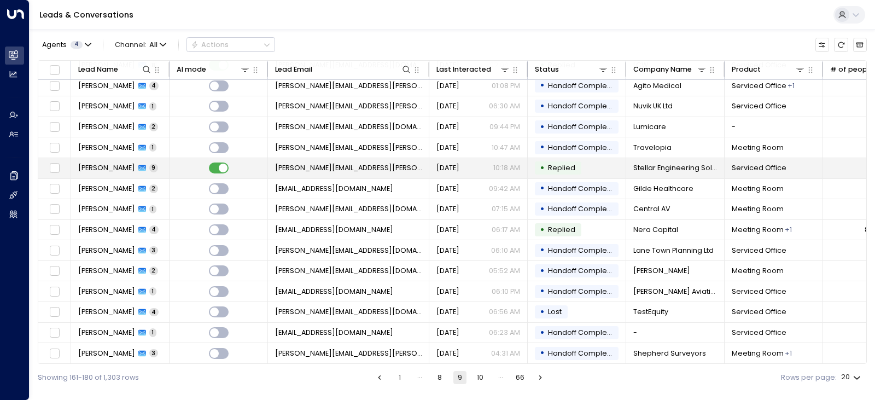
click at [175, 164] on td at bounding box center [218, 168] width 98 height 20
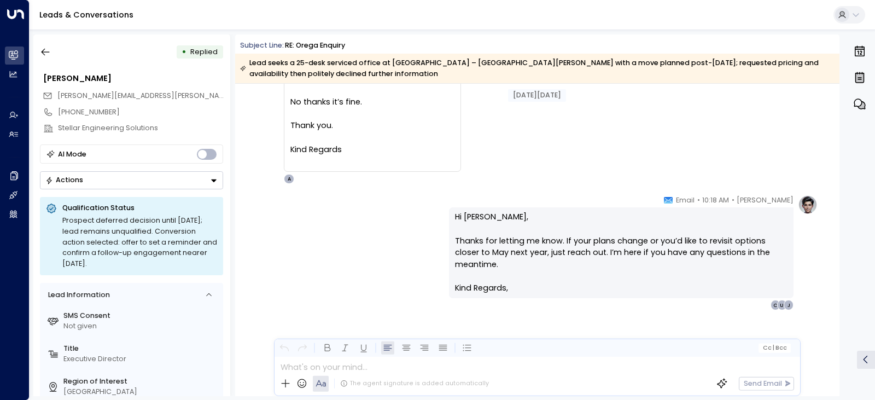
scroll to position [3203, 0]
click at [40, 51] on icon "button" at bounding box center [45, 51] width 11 height 11
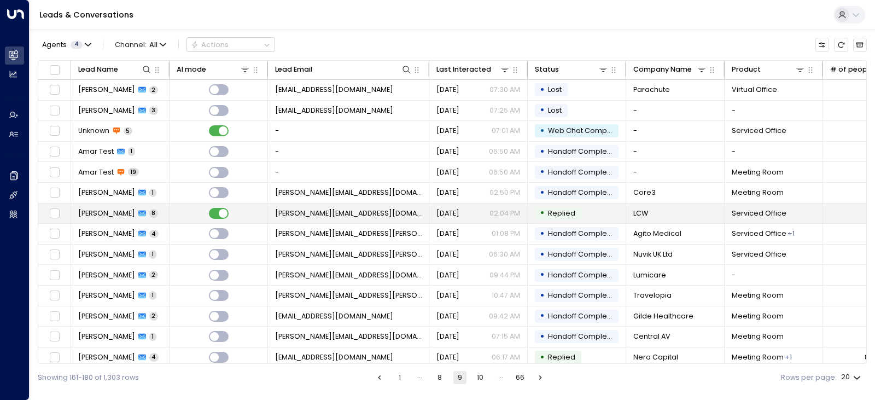
click at [180, 210] on td at bounding box center [218, 213] width 98 height 20
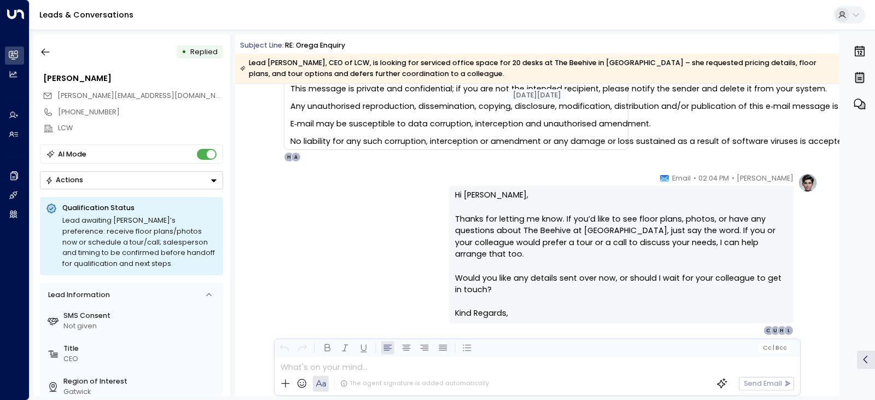
scroll to position [3456, 0]
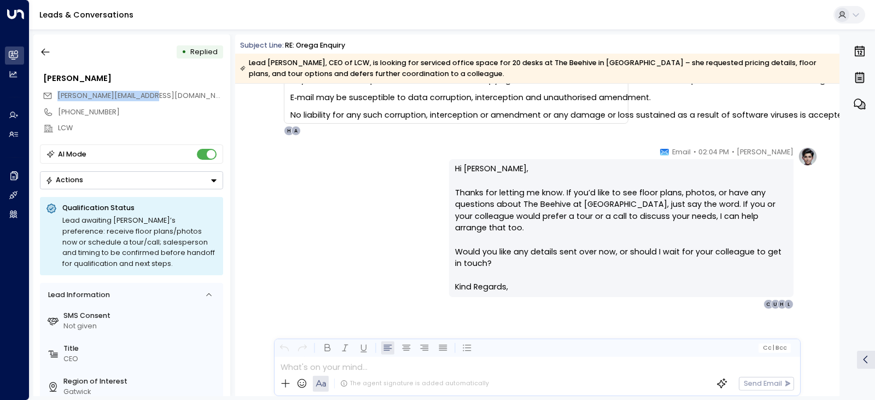
drag, startPoint x: 155, startPoint y: 95, endPoint x: 56, endPoint y: 95, distance: 98.9
click at [56, 95] on div "[PERSON_NAME][EMAIL_ADDRESS][DOMAIN_NAME]" at bounding box center [133, 95] width 180 height 16
copy span "[PERSON_NAME][EMAIL_ADDRESS][DOMAIN_NAME]"
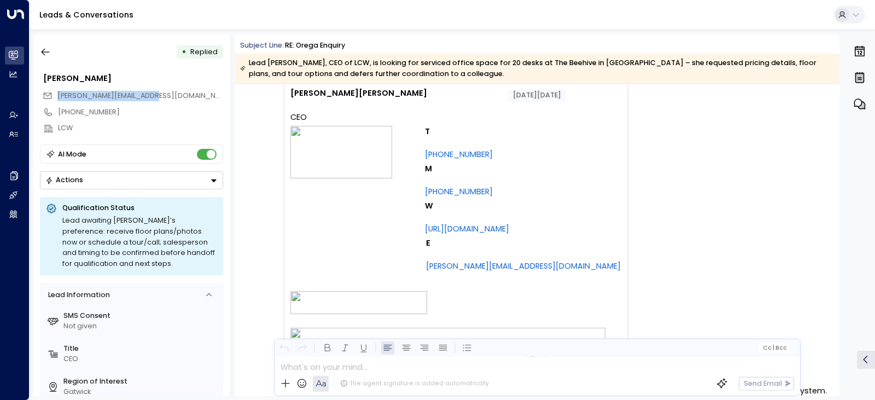
scroll to position [3330, 0]
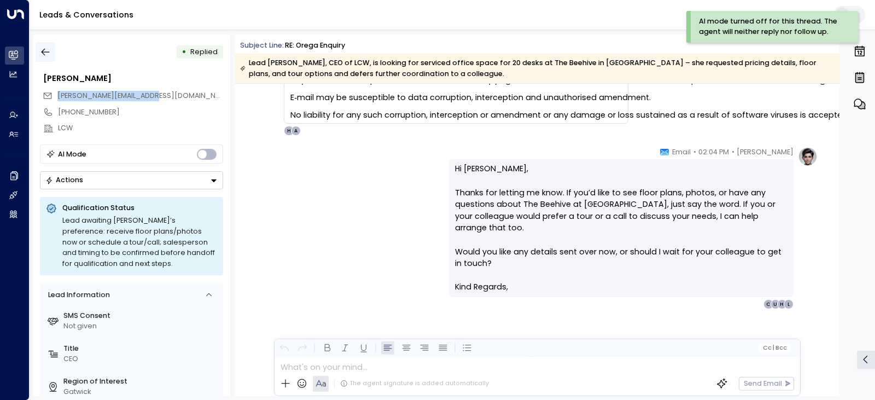
click at [50, 55] on icon "button" at bounding box center [45, 51] width 11 height 11
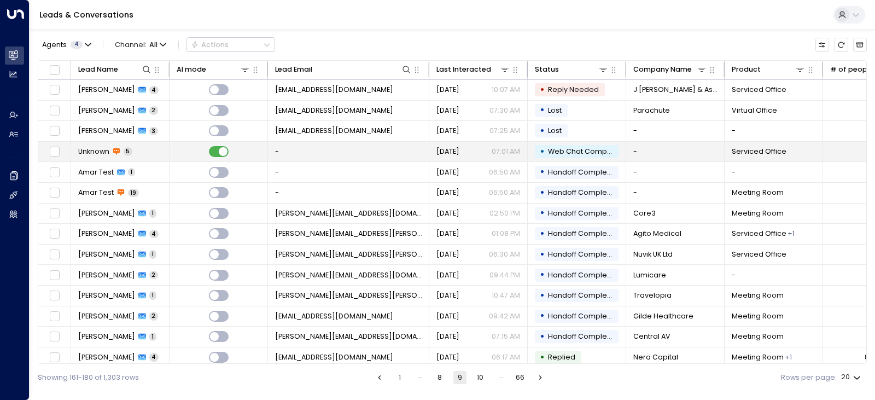
click at [179, 155] on td at bounding box center [218, 152] width 98 height 20
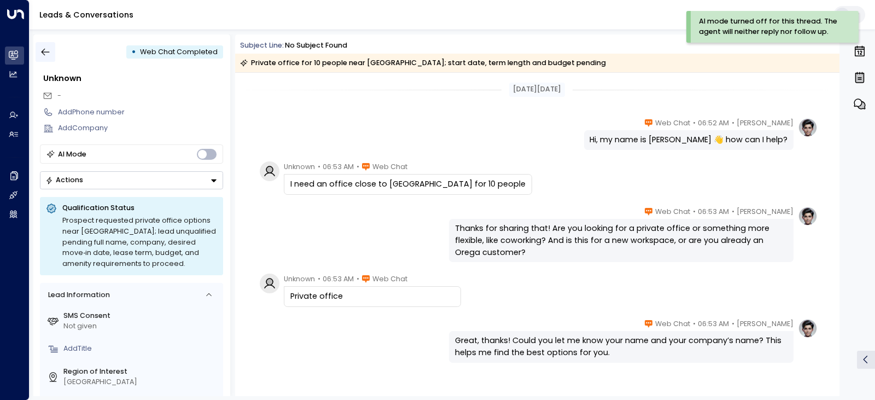
click at [47, 50] on icon "button" at bounding box center [45, 51] width 11 height 11
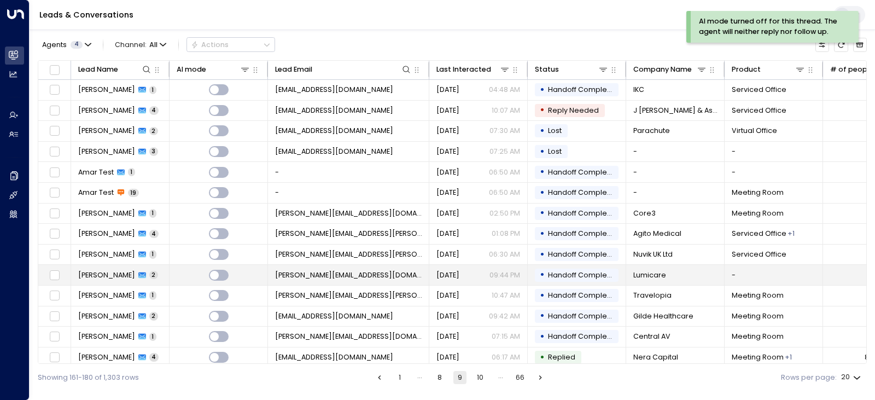
scroll to position [130, 0]
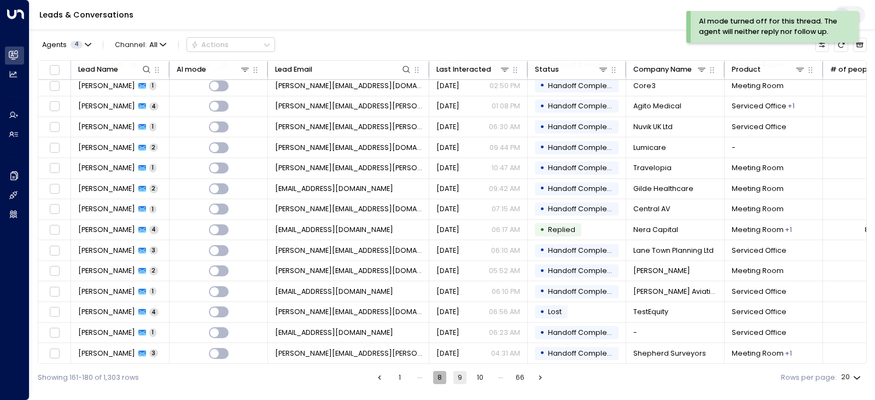
click at [443, 378] on button "8" at bounding box center [439, 377] width 13 height 13
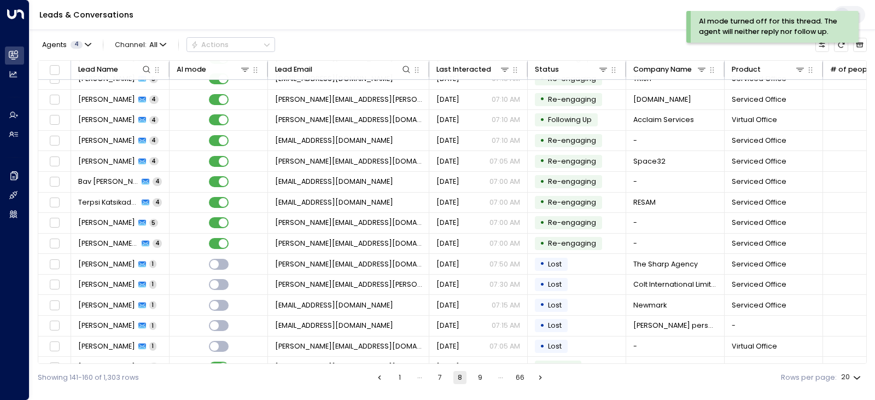
scroll to position [130, 0]
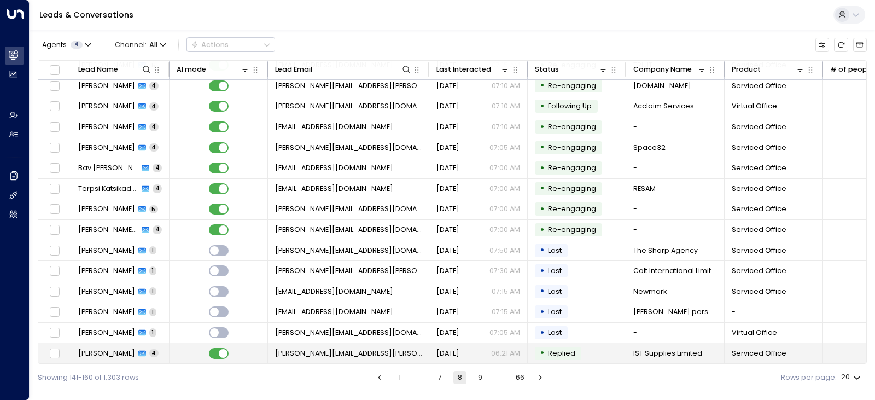
click at [249, 348] on td at bounding box center [218, 353] width 98 height 20
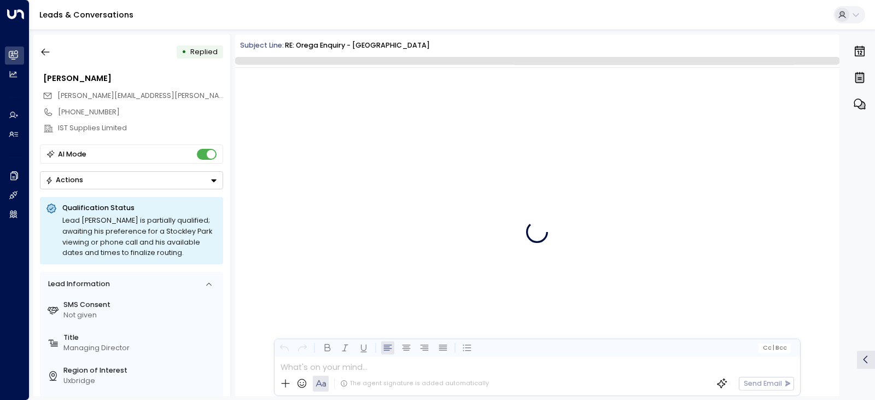
scroll to position [1643, 0]
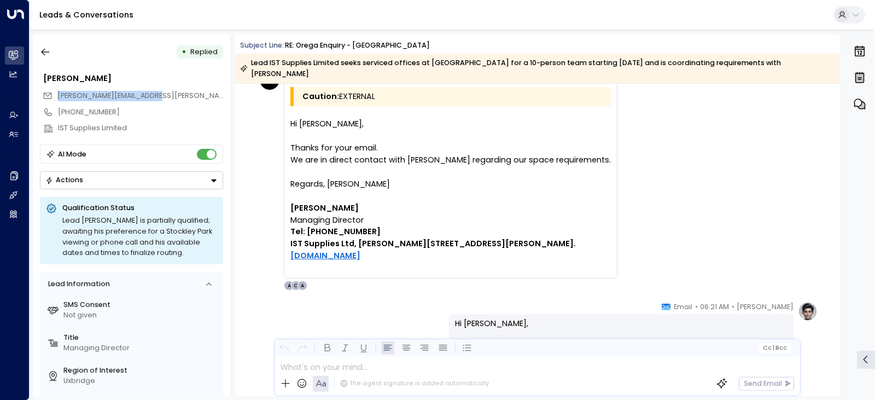
drag, startPoint x: 154, startPoint y: 96, endPoint x: 51, endPoint y: 97, distance: 103.3
click at [51, 97] on div "[PERSON_NAME][EMAIL_ADDRESS][PERSON_NAME][DOMAIN_NAME]" at bounding box center [133, 95] width 180 height 16
copy span "[PERSON_NAME][EMAIL_ADDRESS][PERSON_NAME][DOMAIN_NAME]"
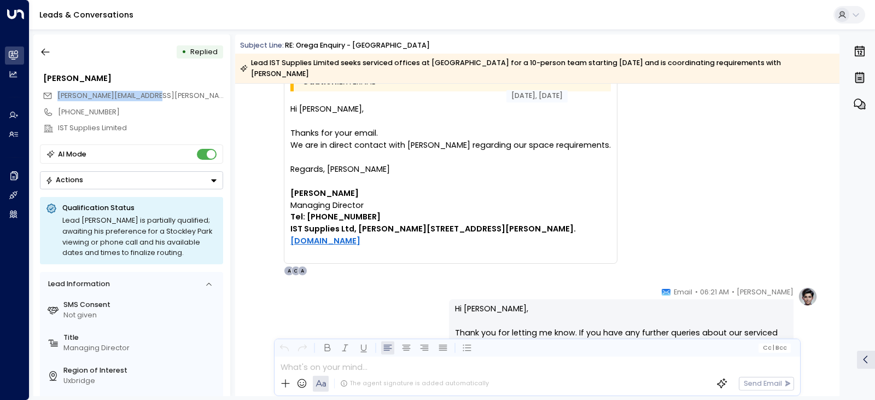
scroll to position [1656, 0]
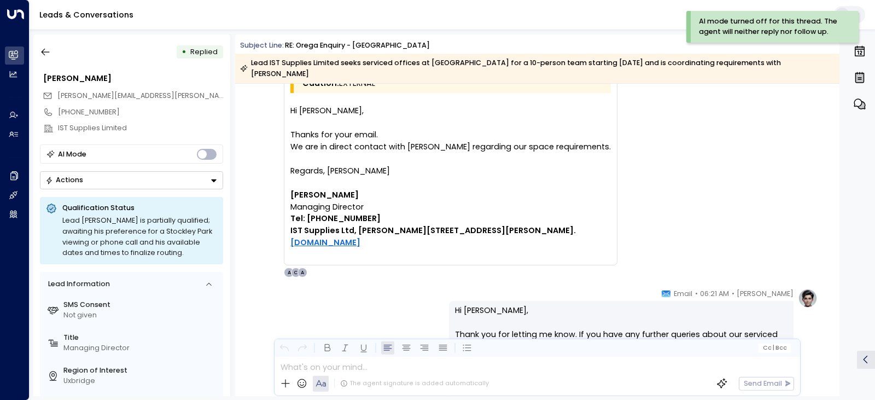
click at [33, 51] on div "• Replied [PERSON_NAME] [PERSON_NAME][EMAIL_ADDRESS][PERSON_NAME][DOMAIN_NAME] …" at bounding box center [131, 214] width 197 height 361
click at [44, 48] on icon "button" at bounding box center [45, 51] width 11 height 11
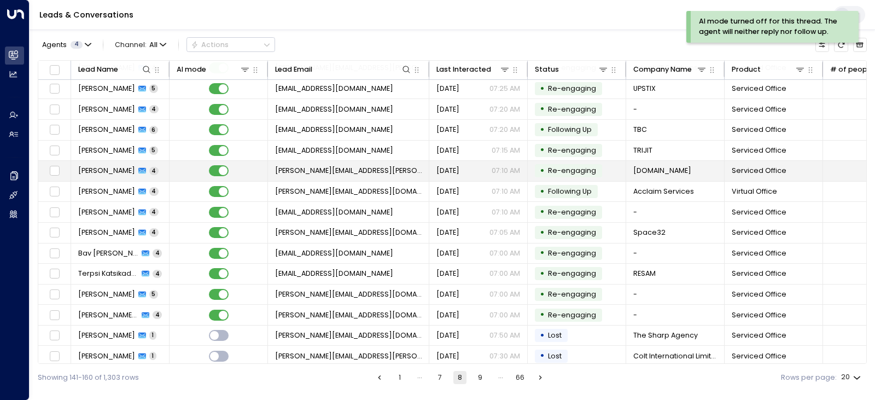
scroll to position [130, 0]
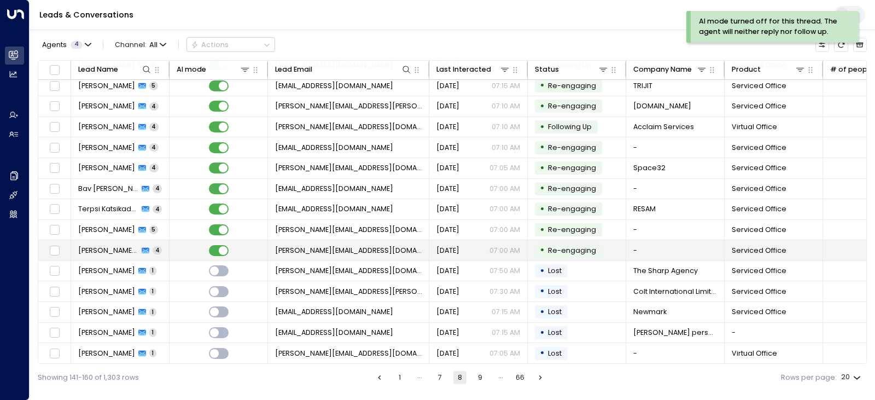
click at [255, 247] on td at bounding box center [218, 250] width 98 height 20
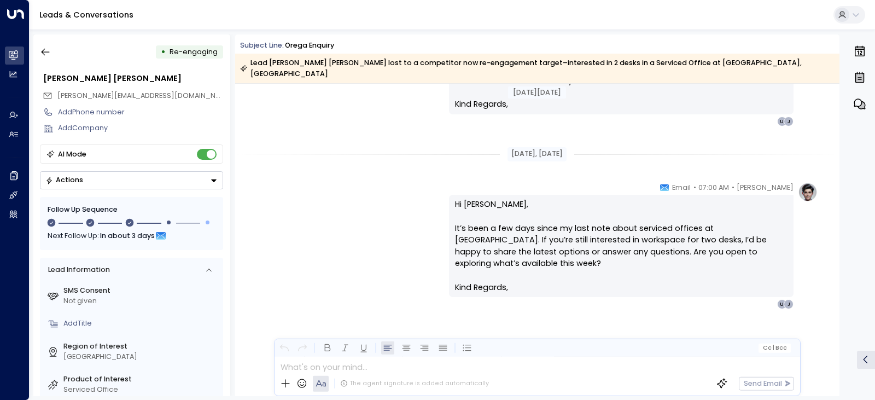
scroll to position [2194, 0]
click at [43, 54] on icon "button" at bounding box center [45, 51] width 11 height 11
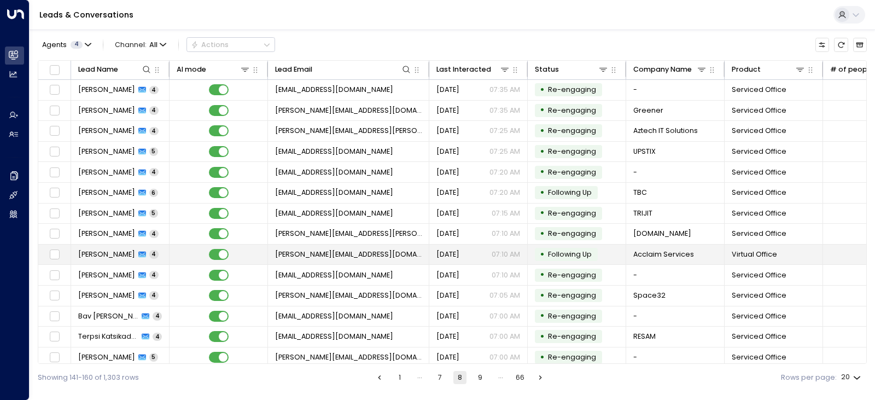
click at [263, 261] on td at bounding box center [218, 254] width 98 height 20
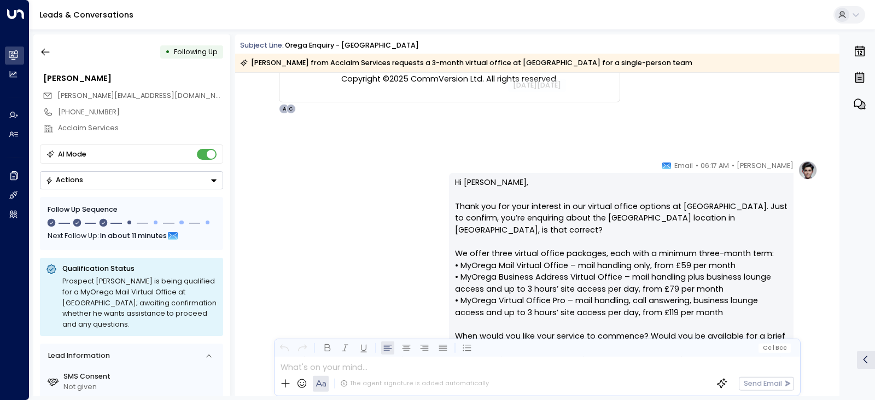
scroll to position [567, 0]
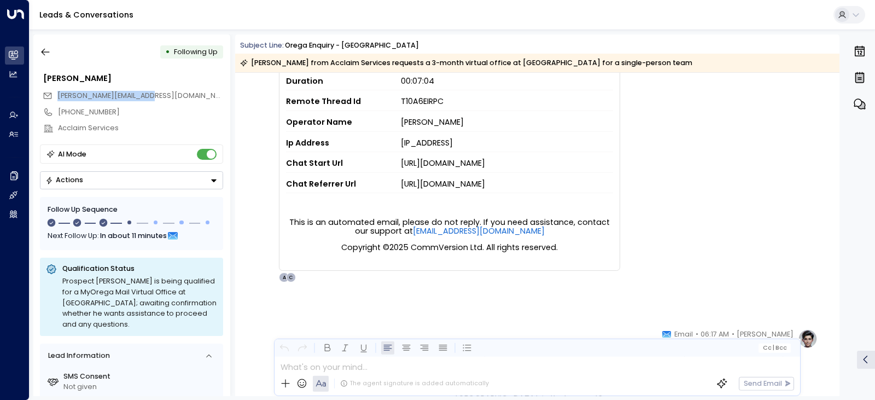
drag, startPoint x: 149, startPoint y: 94, endPoint x: 56, endPoint y: 96, distance: 93.5
click at [56, 96] on div "[PERSON_NAME][EMAIL_ADDRESS][DOMAIN_NAME]" at bounding box center [133, 95] width 180 height 16
copy span "[PERSON_NAME][EMAIL_ADDRESS][DOMAIN_NAME]"
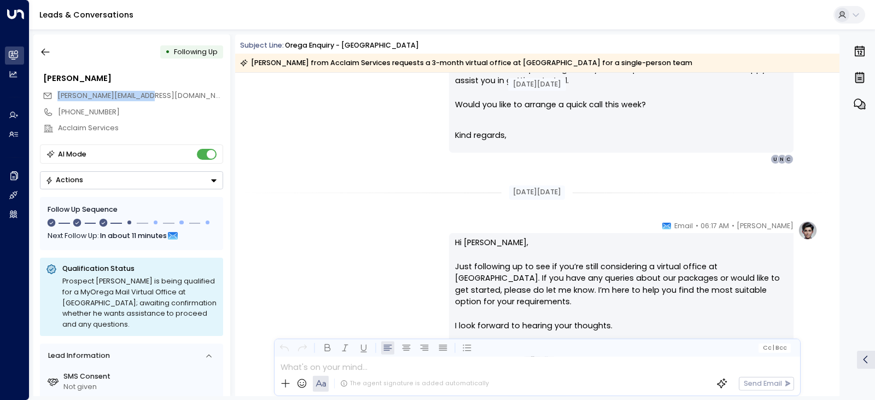
scroll to position [1497, 0]
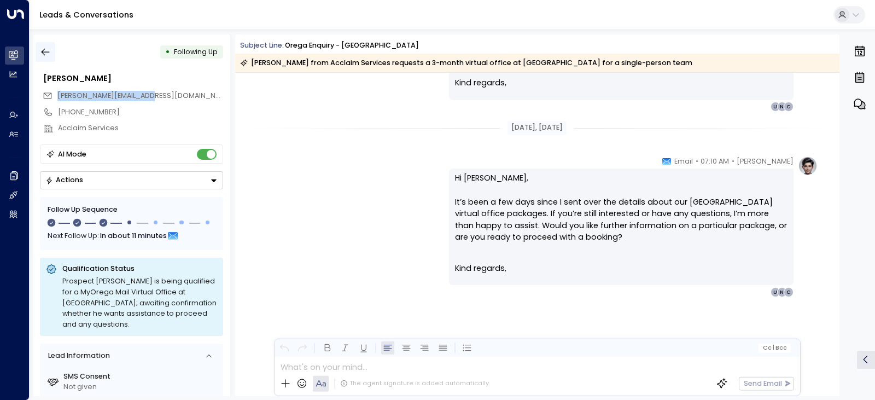
click at [50, 53] on icon "button" at bounding box center [45, 51] width 11 height 11
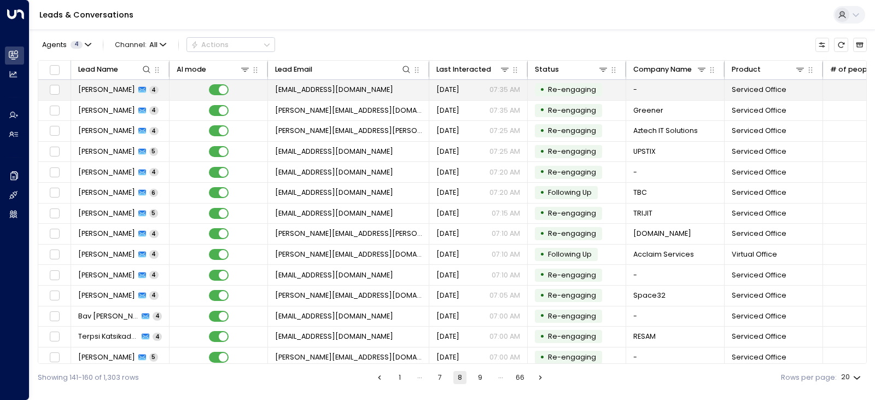
click at [177, 93] on td at bounding box center [218, 90] width 98 height 20
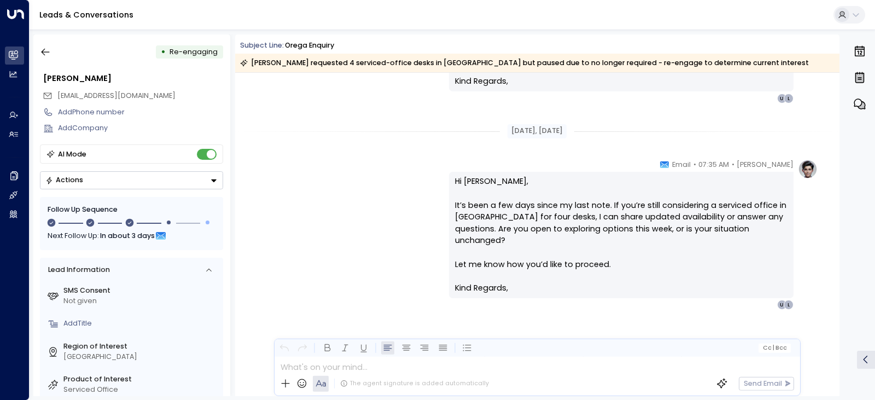
scroll to position [2230, 0]
click at [41, 49] on icon "button" at bounding box center [45, 51] width 11 height 11
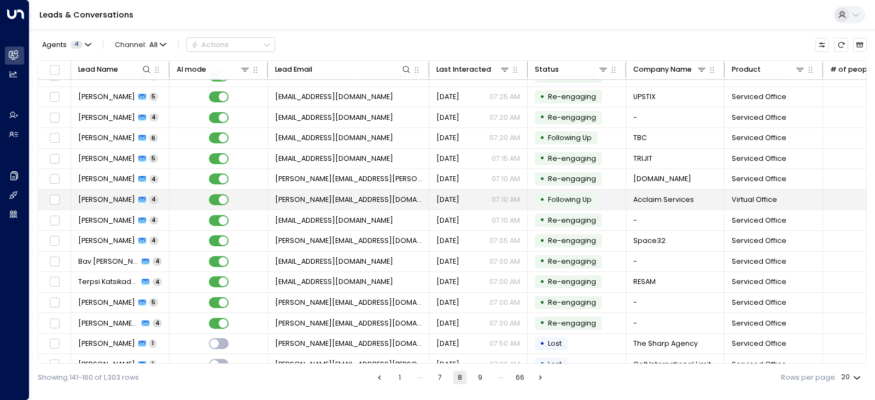
scroll to position [130, 0]
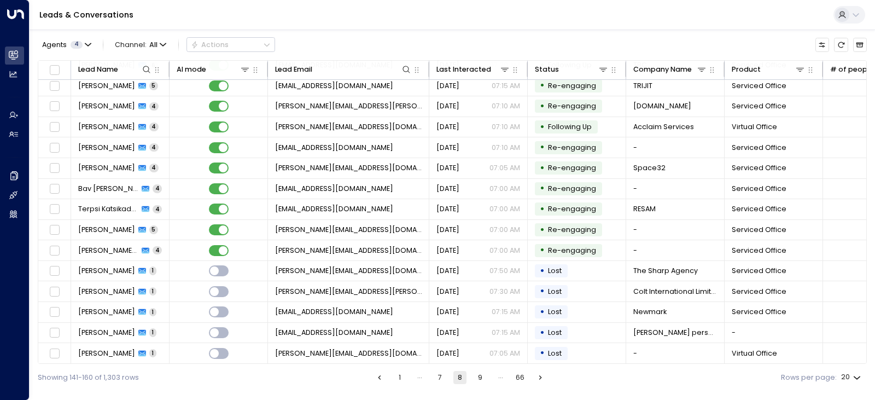
click at [446, 375] on li "7" at bounding box center [439, 377] width 14 height 13
click at [443, 378] on button "7" at bounding box center [439, 377] width 13 height 13
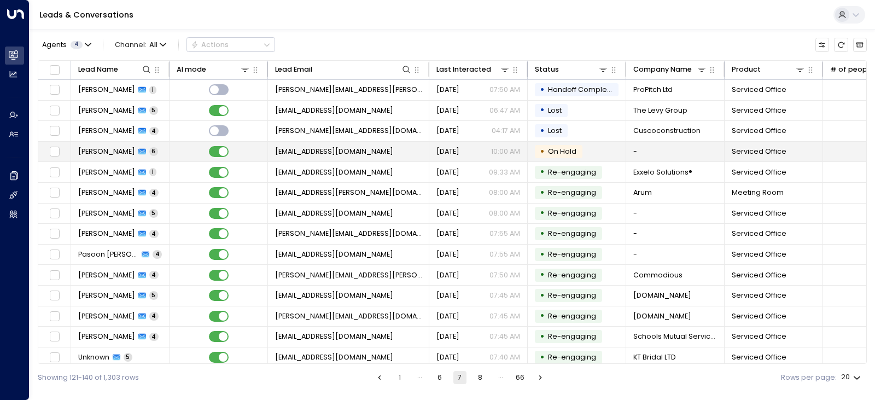
click at [247, 152] on td at bounding box center [218, 152] width 98 height 20
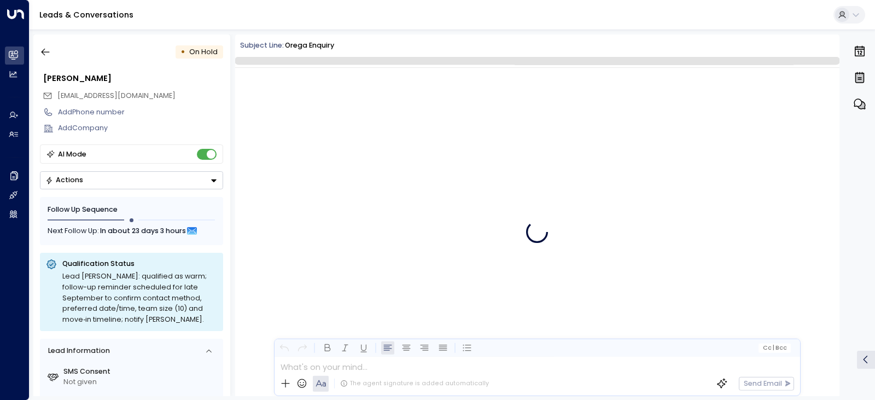
scroll to position [2163, 0]
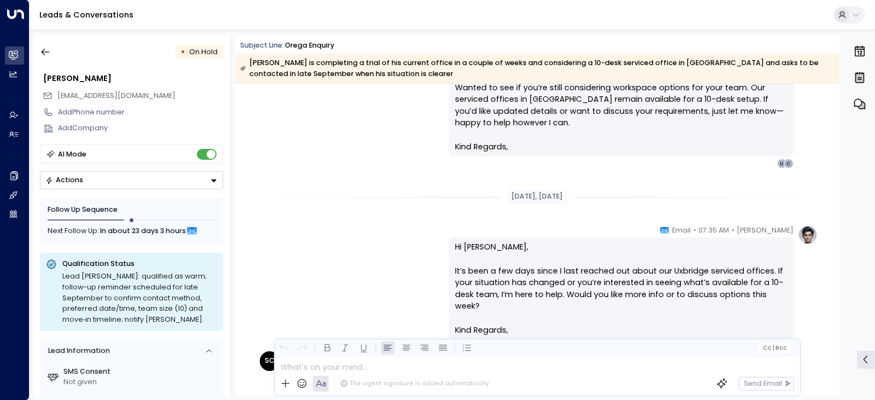
drag, startPoint x: 194, startPoint y: 96, endPoint x: 56, endPoint y: 95, distance: 137.2
click at [56, 95] on div "[EMAIL_ADDRESS][DOMAIN_NAME]" at bounding box center [133, 95] width 180 height 16
copy span "[EMAIL_ADDRESS][DOMAIN_NAME]"
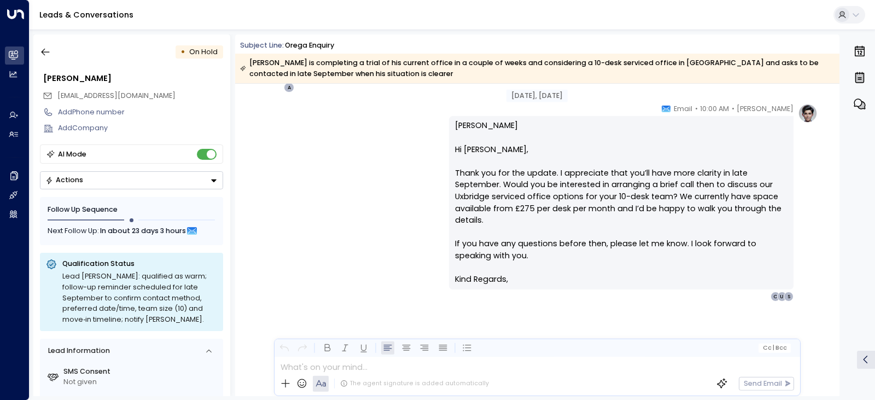
scroll to position [2584, 0]
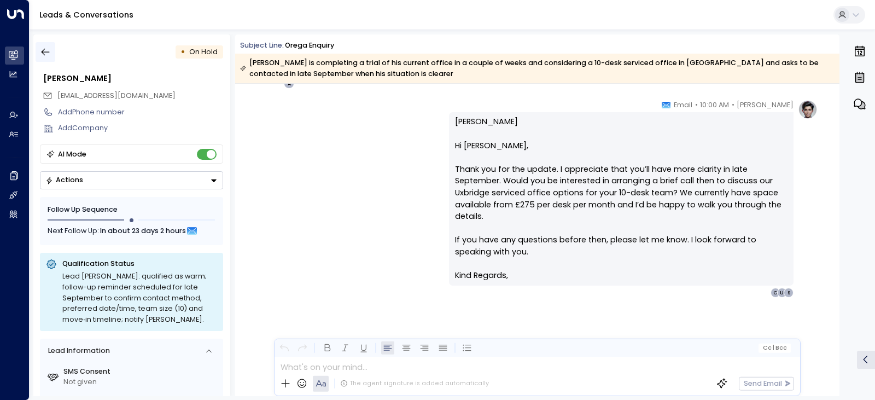
click at [43, 48] on icon "button" at bounding box center [45, 51] width 11 height 11
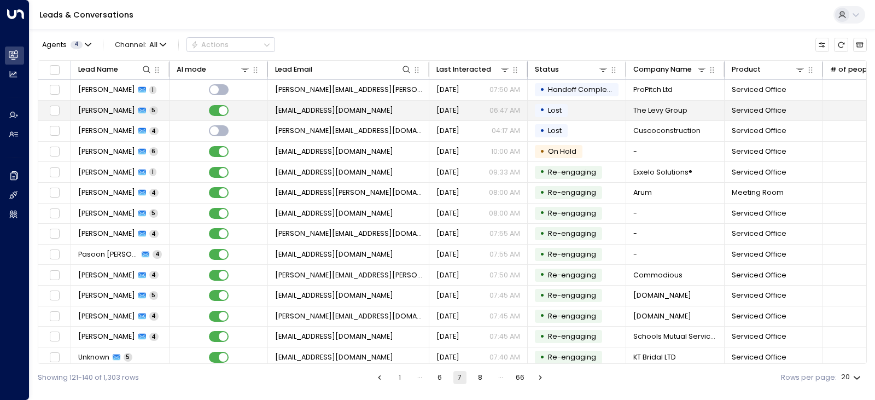
click at [247, 114] on td at bounding box center [218, 111] width 98 height 20
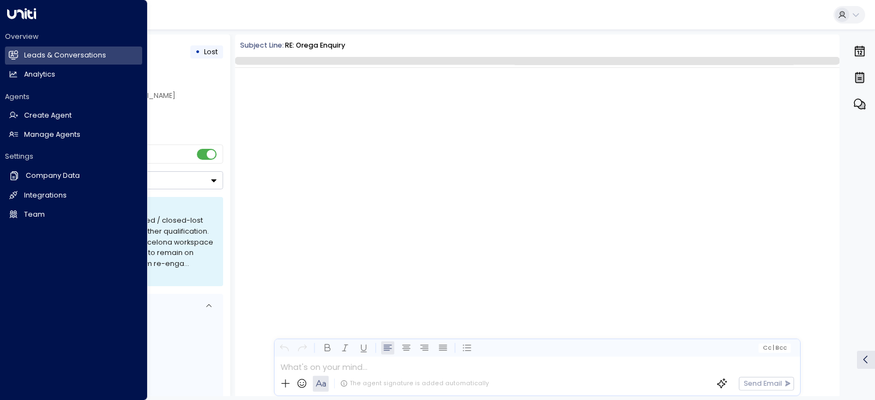
scroll to position [1561, 0]
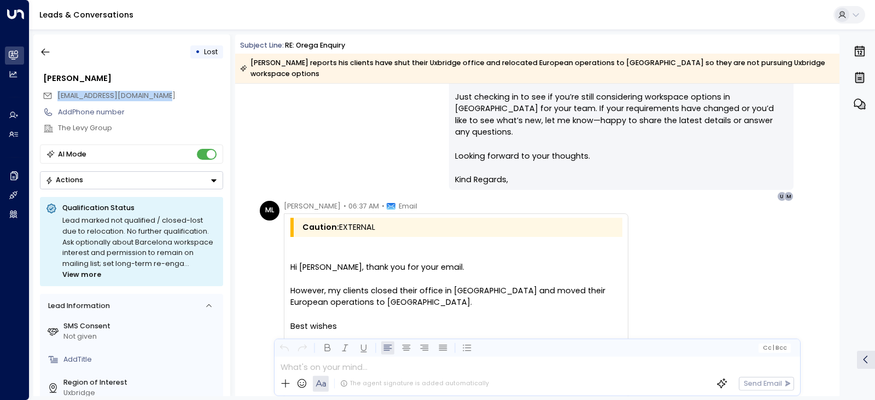
drag, startPoint x: 184, startPoint y: 98, endPoint x: 44, endPoint y: 98, distance: 139.4
click at [44, 98] on div "[EMAIL_ADDRESS][DOMAIN_NAME]" at bounding box center [133, 95] width 180 height 16
copy span "[EMAIL_ADDRESS][DOMAIN_NAME]"
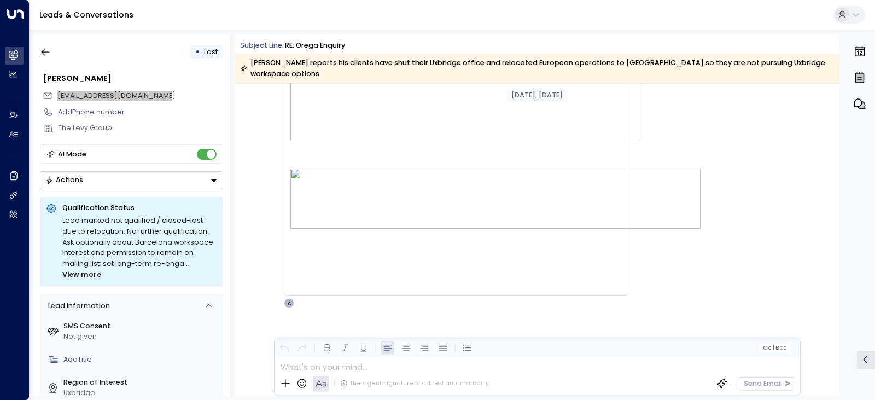
scroll to position [2715, 0]
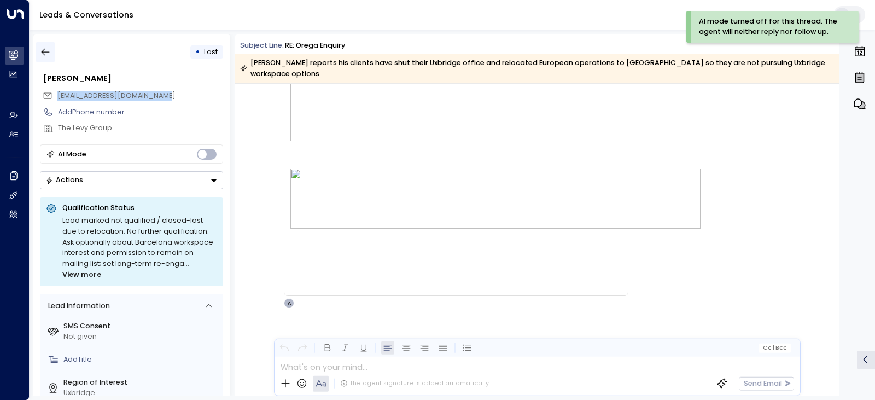
click at [49, 52] on icon "button" at bounding box center [46, 52] width 8 height 7
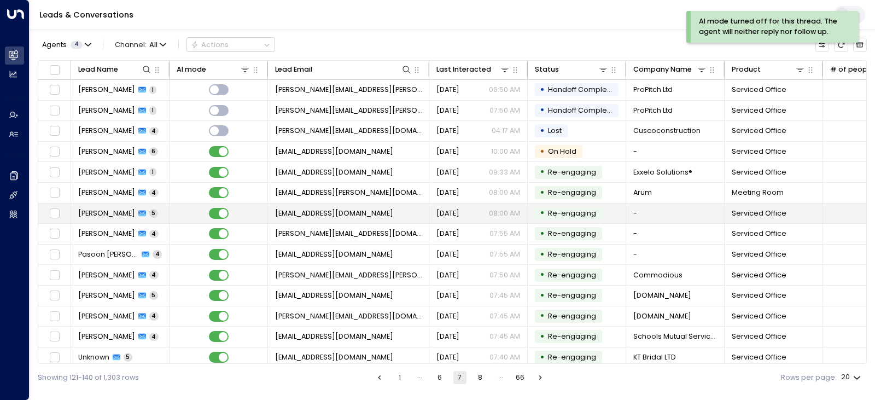
scroll to position [130, 0]
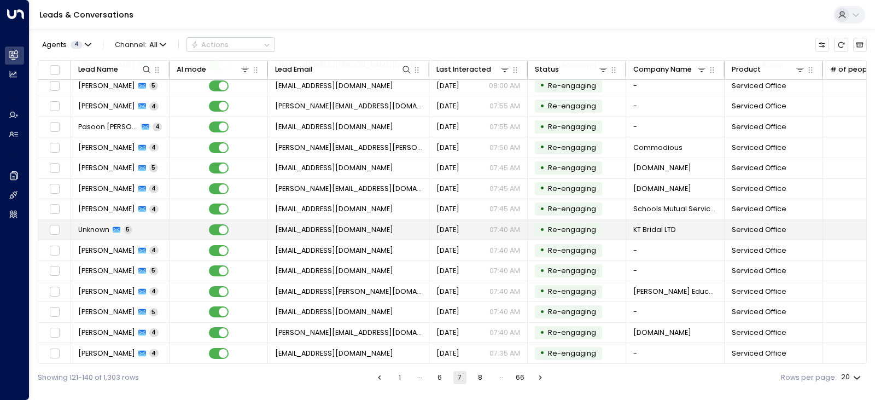
click at [249, 220] on td at bounding box center [218, 230] width 98 height 20
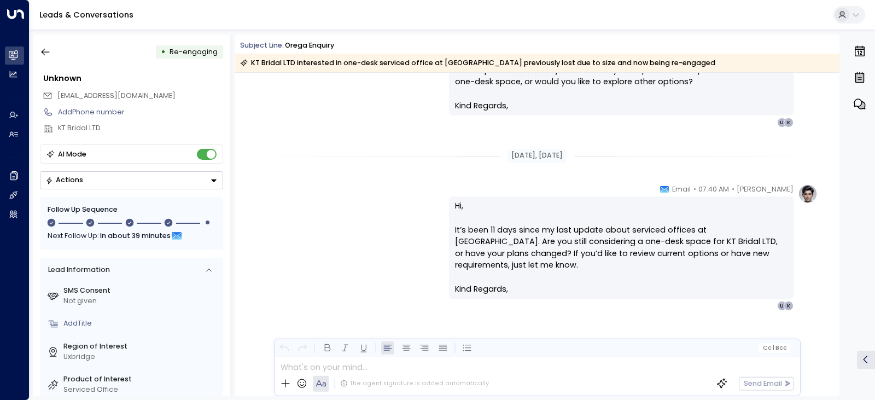
scroll to position [2739, 0]
click at [50, 51] on icon "button" at bounding box center [45, 51] width 11 height 11
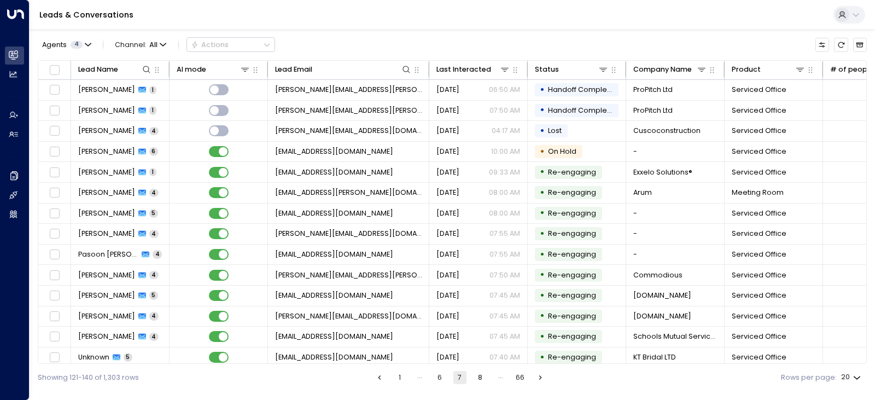
click at [435, 381] on button "6" at bounding box center [439, 377] width 13 height 13
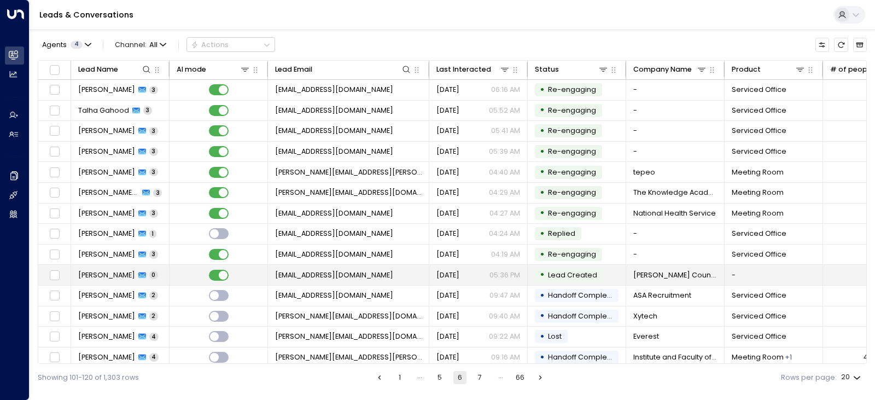
click at [250, 278] on td at bounding box center [218, 275] width 98 height 20
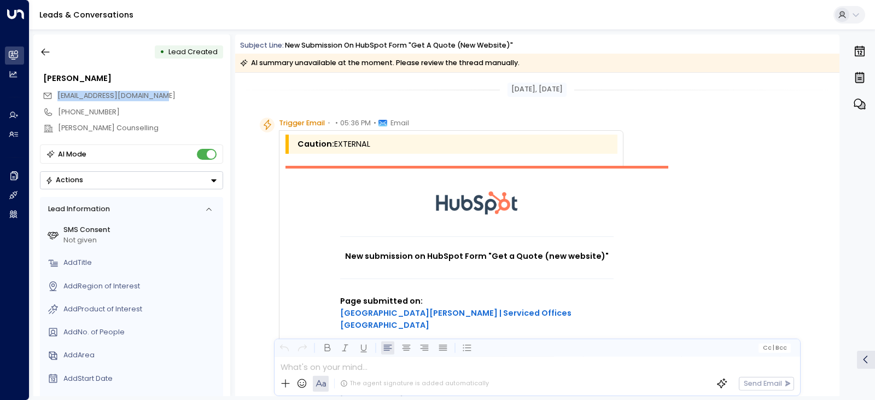
drag, startPoint x: 160, startPoint y: 98, endPoint x: 52, endPoint y: 100, distance: 108.3
click at [52, 100] on div "[EMAIL_ADDRESS][DOMAIN_NAME]" at bounding box center [133, 95] width 180 height 16
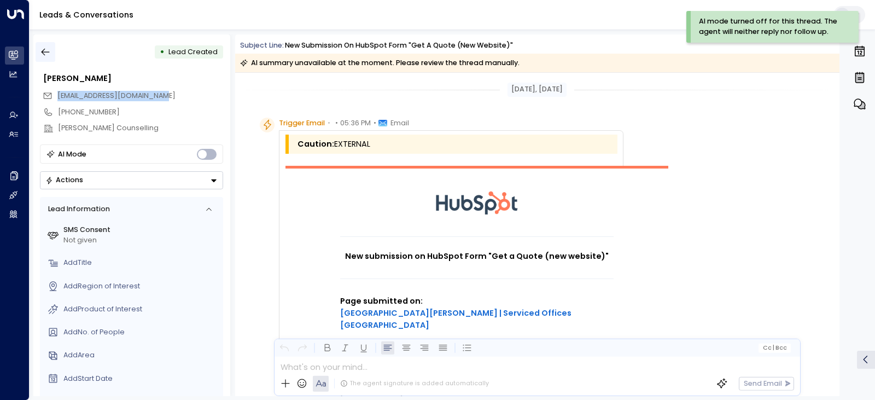
click at [42, 54] on icon "button" at bounding box center [45, 51] width 11 height 11
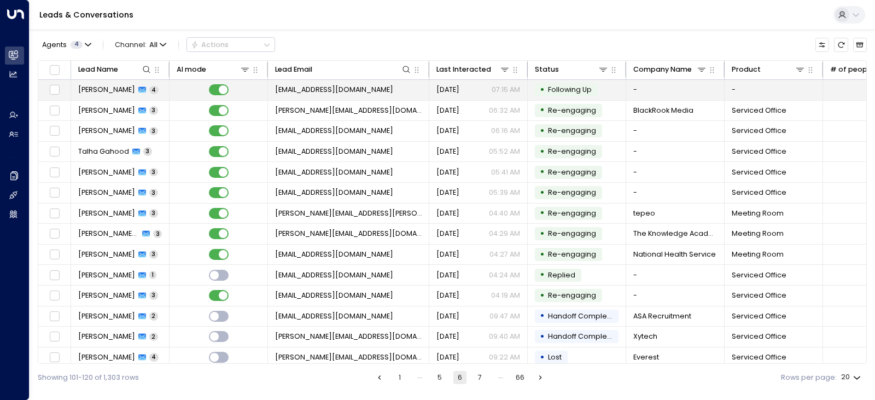
click at [248, 90] on td at bounding box center [218, 90] width 98 height 20
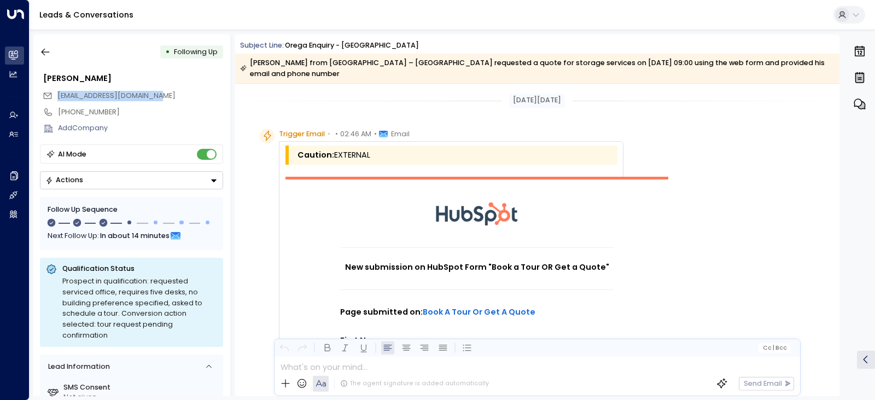
drag, startPoint x: 167, startPoint y: 94, endPoint x: 96, endPoint y: 95, distance: 70.5
click at [47, 101] on div "[EMAIL_ADDRESS][DOMAIN_NAME]" at bounding box center [133, 95] width 180 height 16
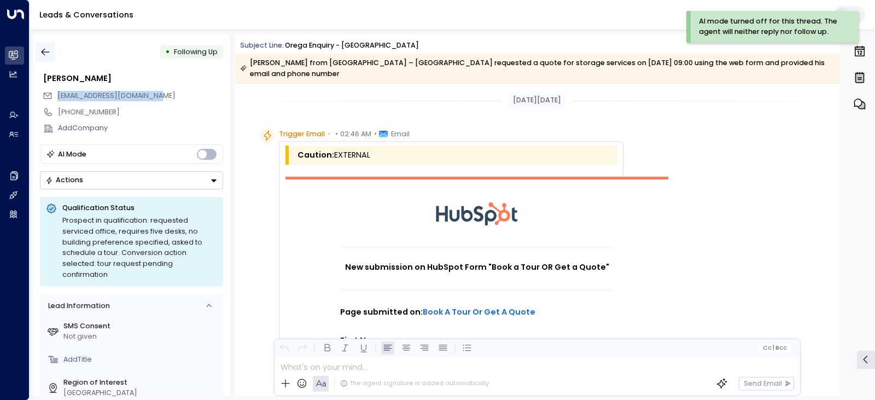
click at [47, 46] on icon "button" at bounding box center [45, 51] width 11 height 11
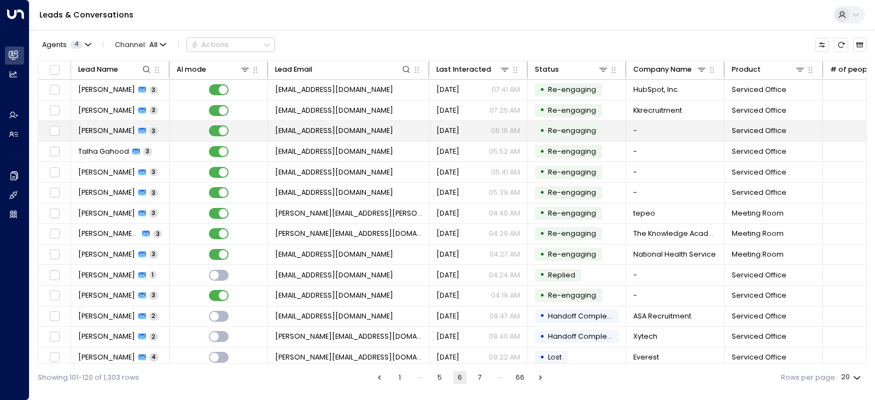
click at [237, 133] on td at bounding box center [218, 131] width 98 height 20
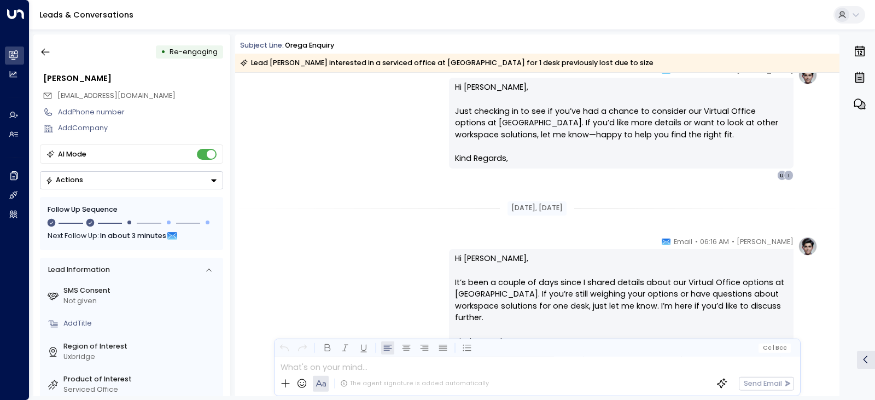
scroll to position [1626, 0]
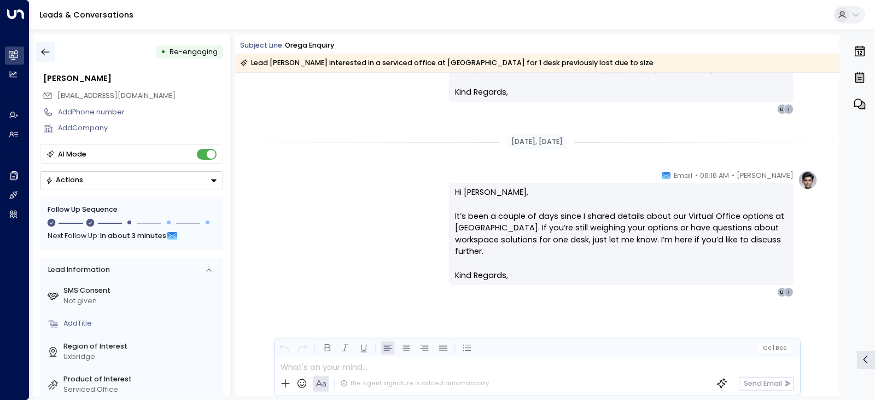
click at [43, 56] on icon "button" at bounding box center [45, 51] width 11 height 11
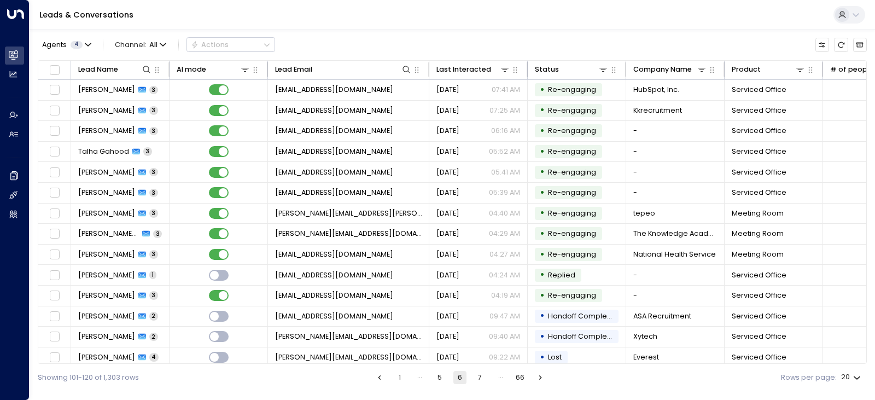
click at [439, 379] on button "5" at bounding box center [439, 377] width 13 height 13
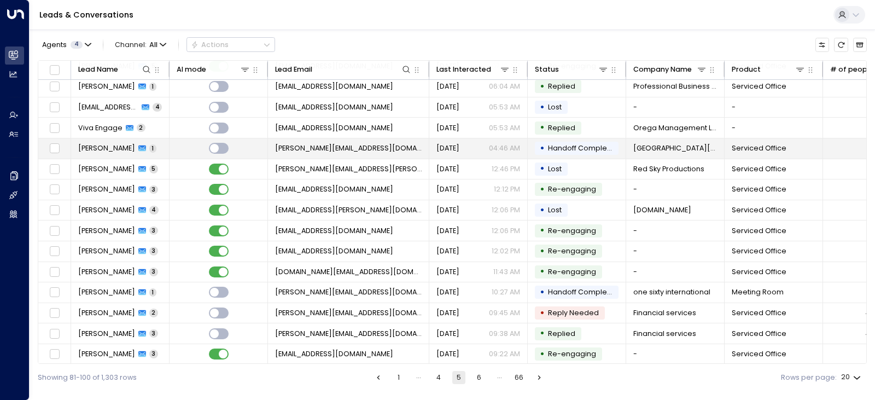
scroll to position [130, 0]
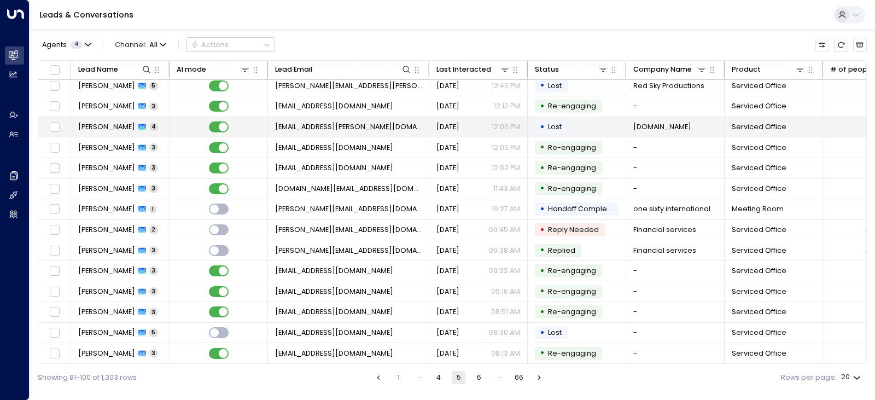
click at [248, 124] on td at bounding box center [218, 127] width 98 height 20
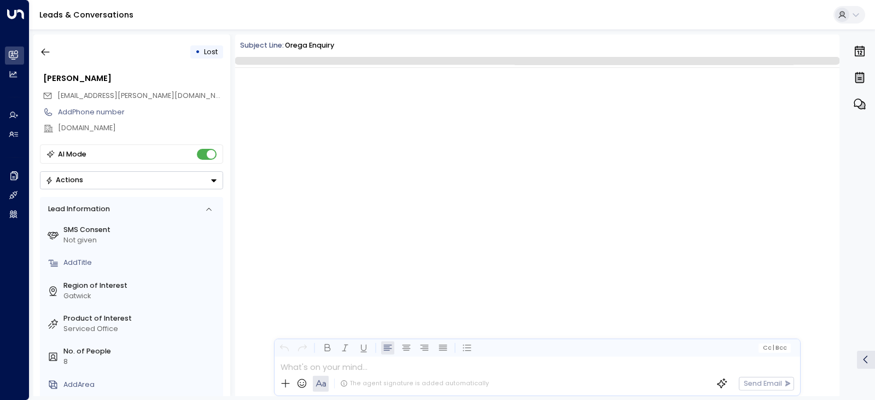
scroll to position [1538, 0]
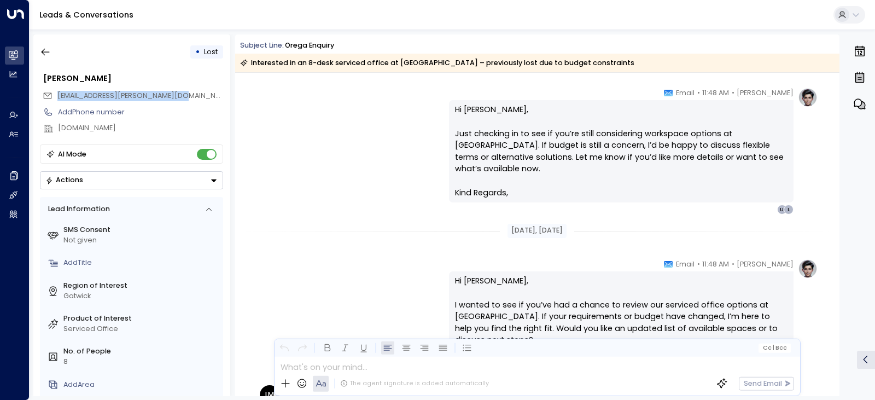
drag, startPoint x: 184, startPoint y: 93, endPoint x: 51, endPoint y: 98, distance: 132.9
click at [51, 98] on div "[EMAIL_ADDRESS][PERSON_NAME][DOMAIN_NAME]" at bounding box center [133, 95] width 180 height 16
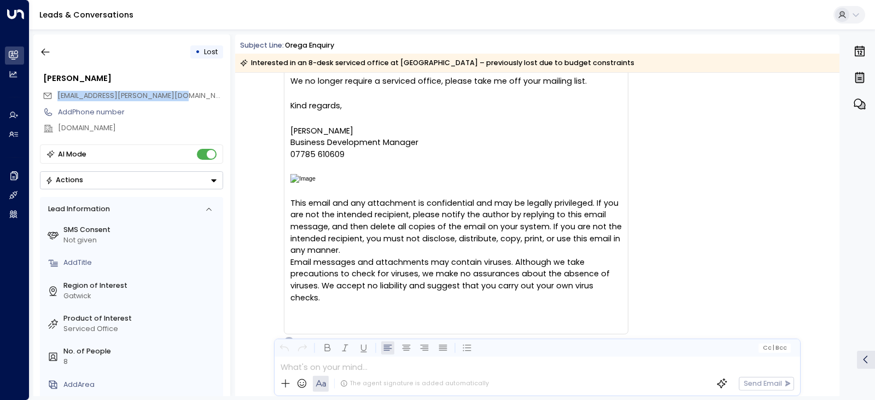
scroll to position [1866, 0]
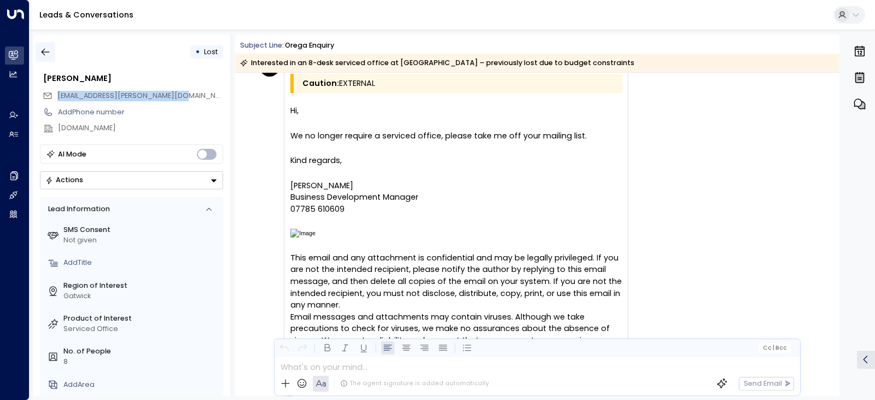
click at [49, 55] on icon "button" at bounding box center [45, 51] width 11 height 11
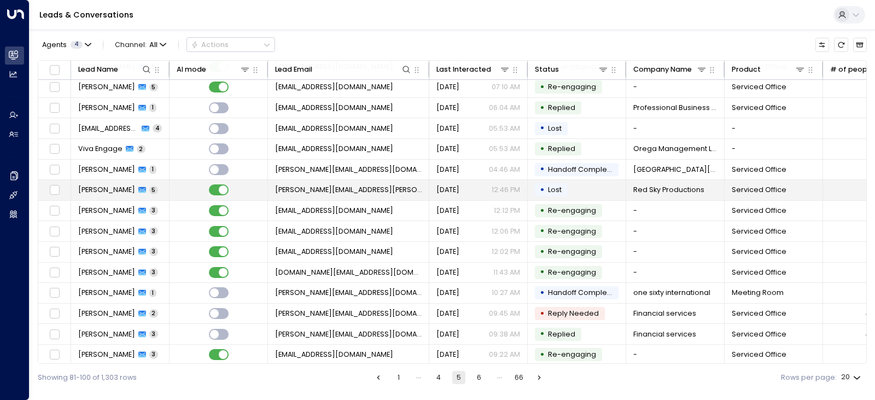
scroll to position [21, 0]
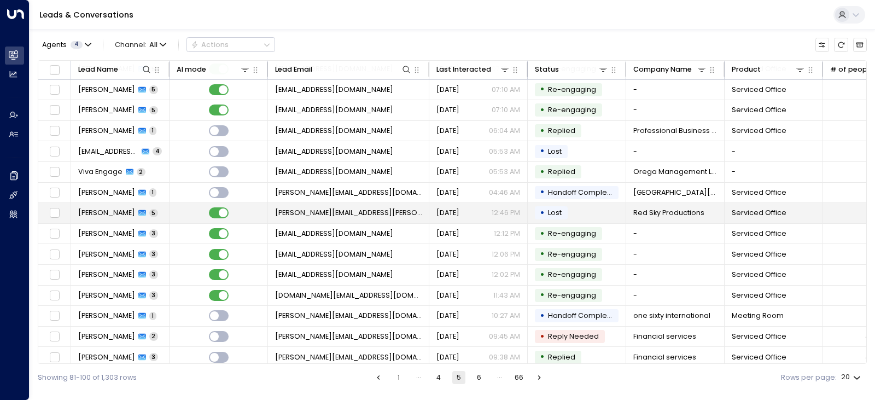
click at [248, 211] on td at bounding box center [218, 213] width 98 height 20
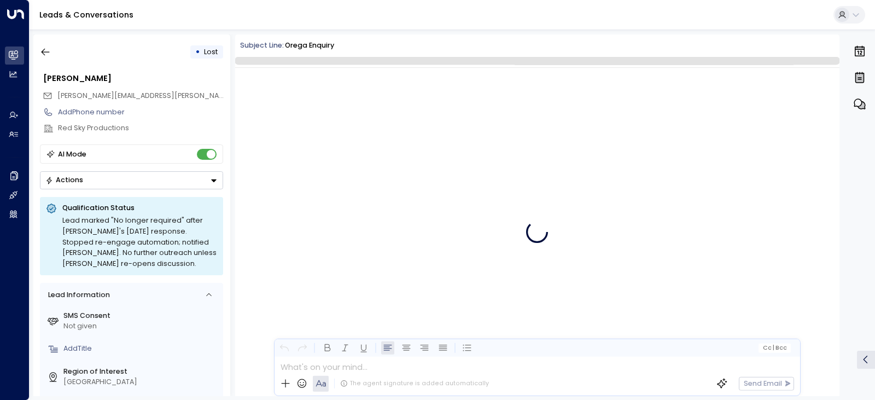
scroll to position [1599, 0]
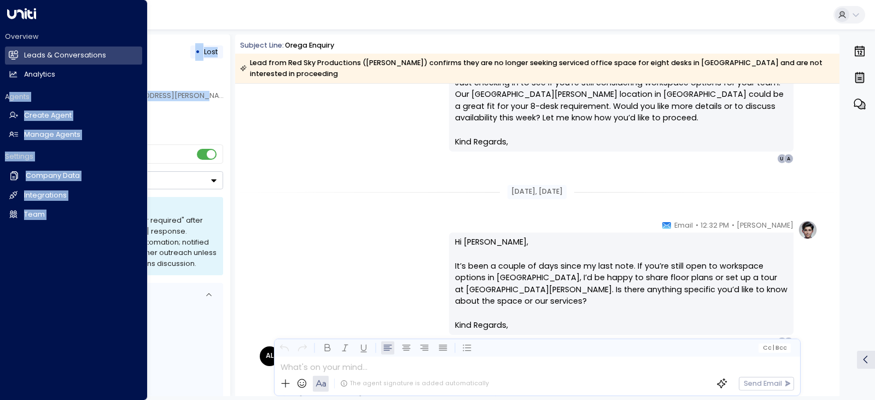
drag, startPoint x: 197, startPoint y: 92, endPoint x: 11, endPoint y: 102, distance: 185.6
click at [11, 102] on div "Overview Leads & Conversations Leads & Conversations Analytics Analytics Agents…" at bounding box center [437, 200] width 875 height 401
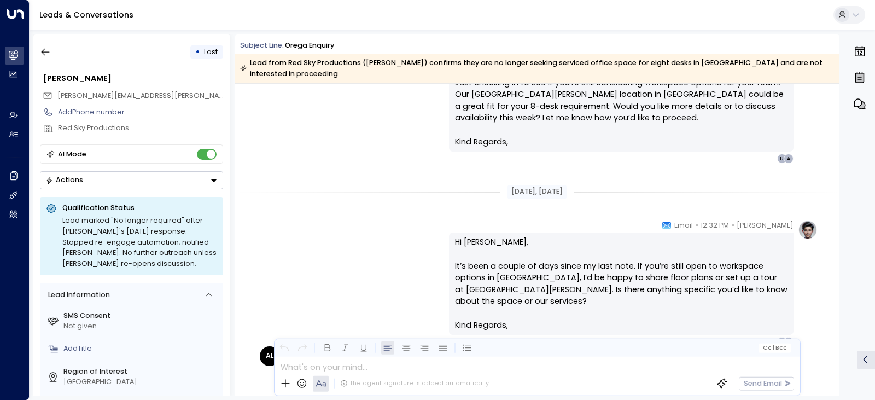
click at [481, 191] on div "[DATE], [DATE]" at bounding box center [537, 192] width 604 height 34
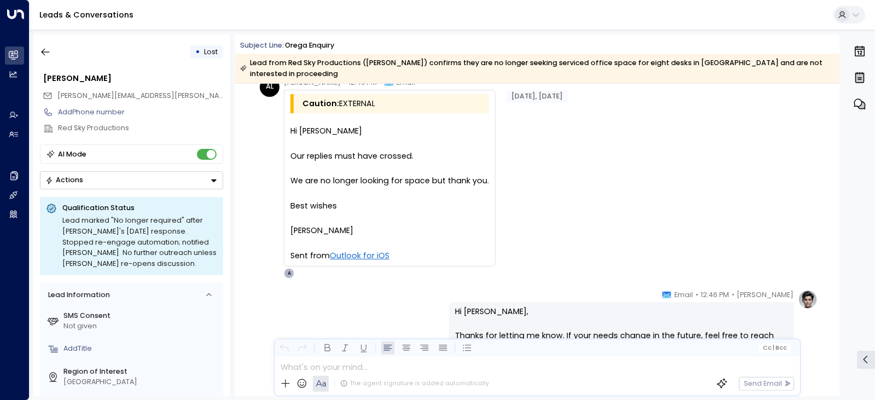
scroll to position [1873, 0]
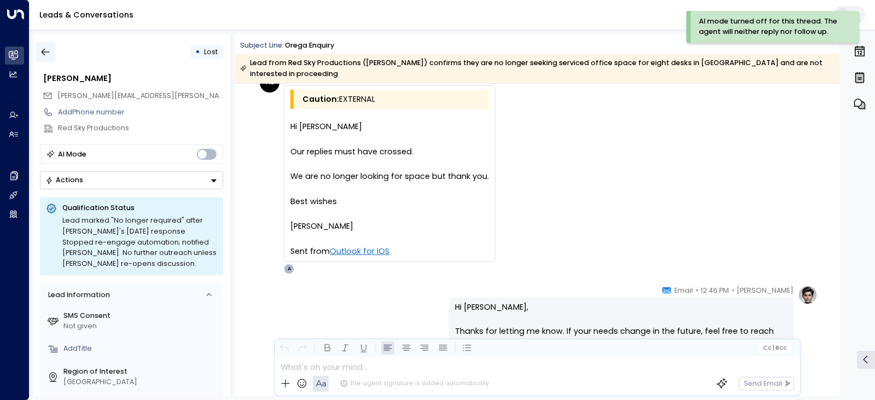
click at [39, 46] on button "button" at bounding box center [46, 52] width 20 height 20
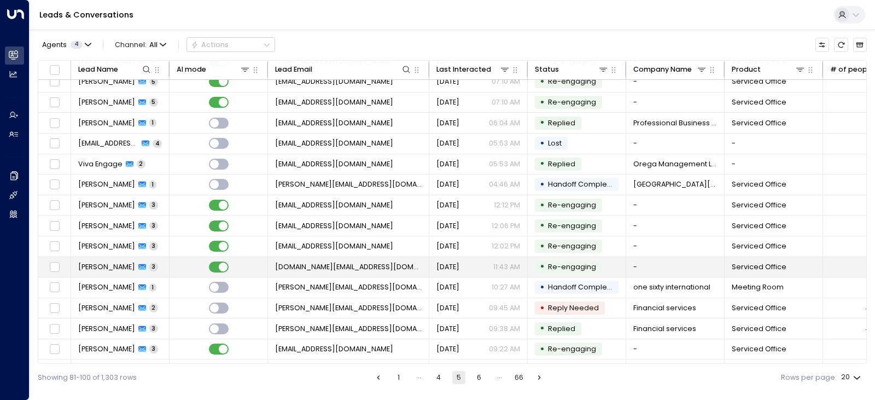
scroll to position [130, 0]
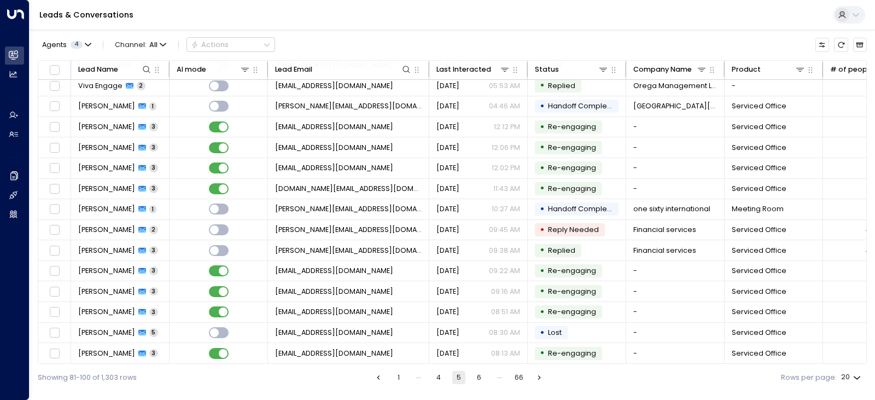
click at [444, 373] on button "4" at bounding box center [438, 377] width 13 height 13
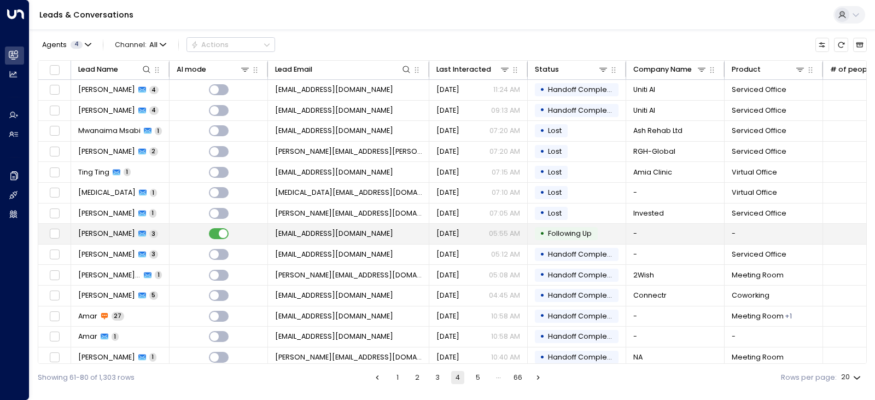
click at [254, 235] on td at bounding box center [218, 234] width 98 height 20
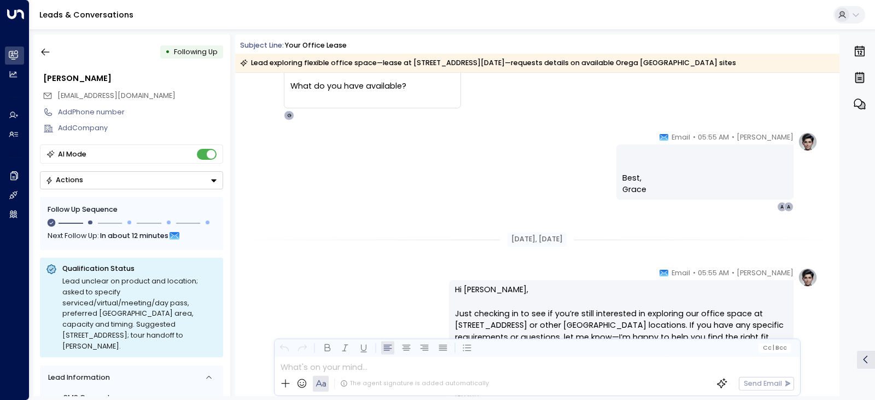
scroll to position [206, 0]
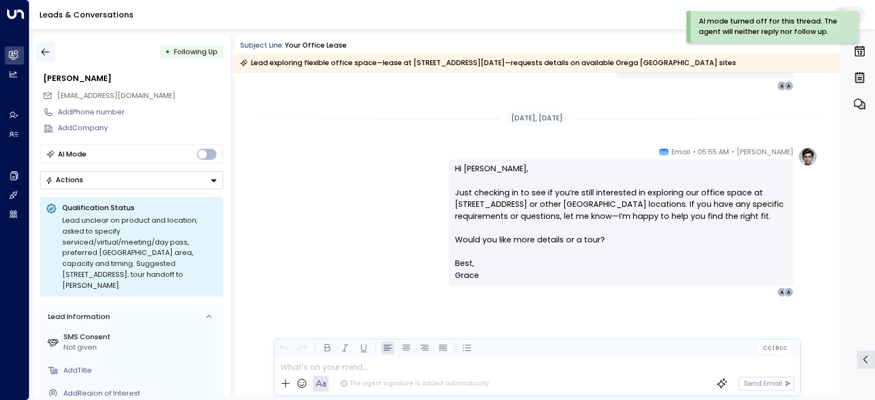
click at [38, 46] on button "button" at bounding box center [46, 52] width 20 height 20
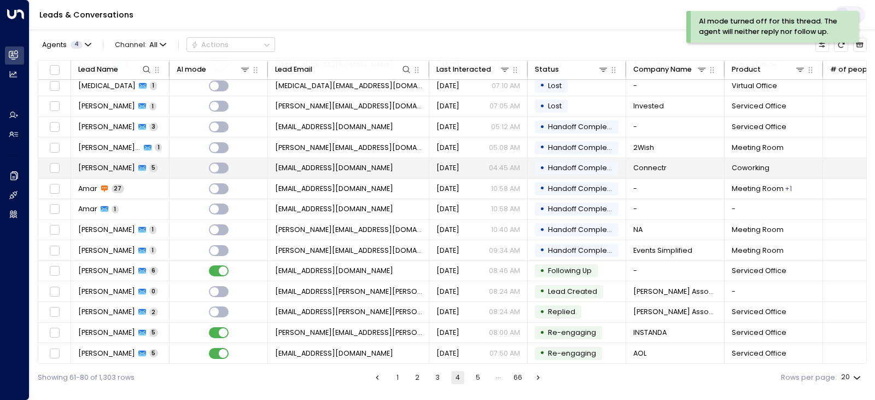
scroll to position [130, 0]
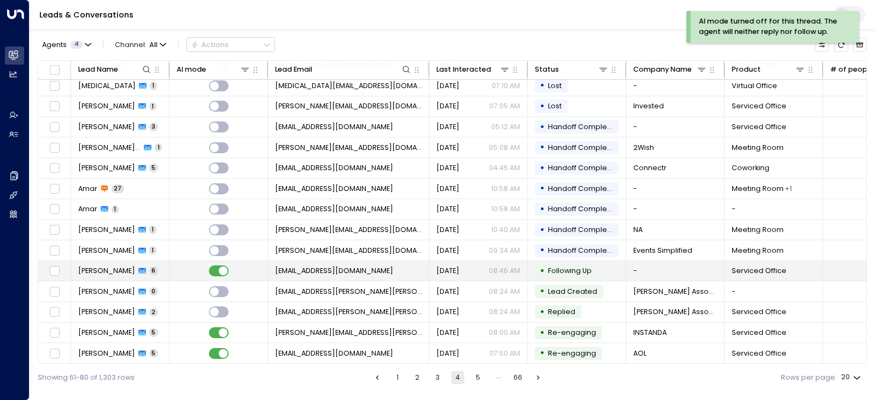
click at [250, 268] on td at bounding box center [218, 271] width 98 height 20
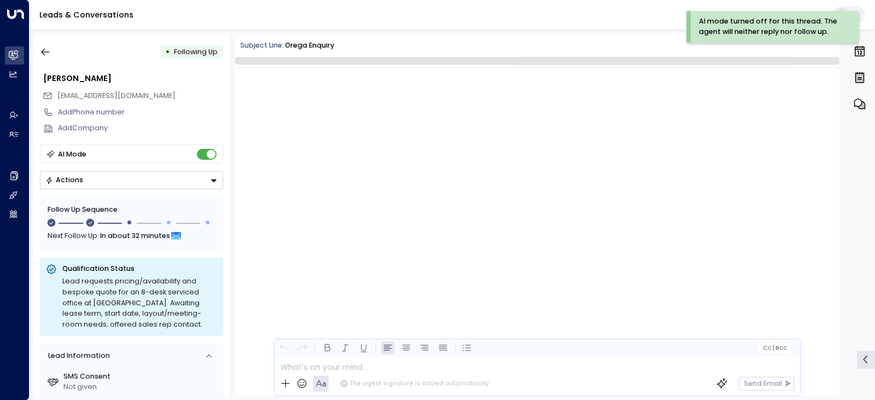
scroll to position [2098, 0]
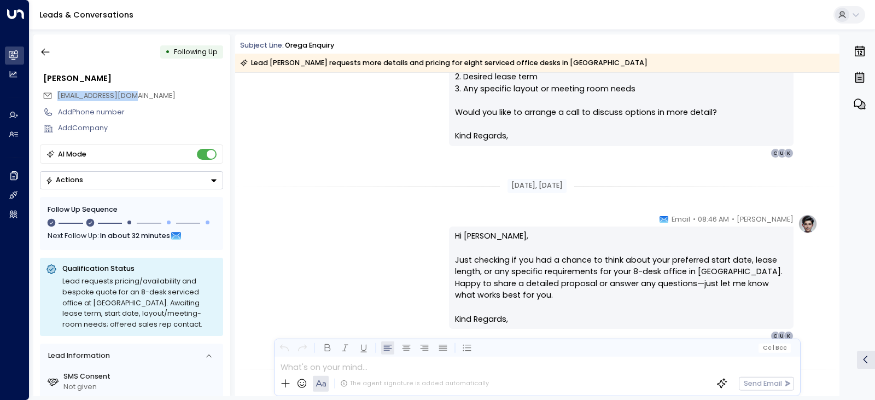
drag, startPoint x: 142, startPoint y: 93, endPoint x: 32, endPoint y: 99, distance: 109.5
click at [33, 99] on div "• Following Up [PERSON_NAME] [EMAIL_ADDRESS][DOMAIN_NAME] Add Phone number Add …" at bounding box center [131, 214] width 197 height 361
click at [124, 99] on span "[EMAIL_ADDRESS][DOMAIN_NAME]" at bounding box center [116, 95] width 118 height 9
drag, startPoint x: 131, startPoint y: 95, endPoint x: 55, endPoint y: 95, distance: 76.5
click at [55, 95] on div "[EMAIL_ADDRESS][DOMAIN_NAME]" at bounding box center [133, 95] width 180 height 16
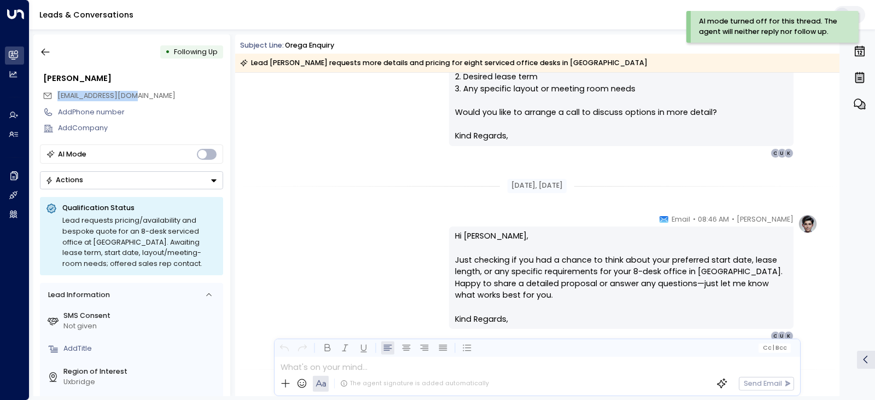
scroll to position [2325, 0]
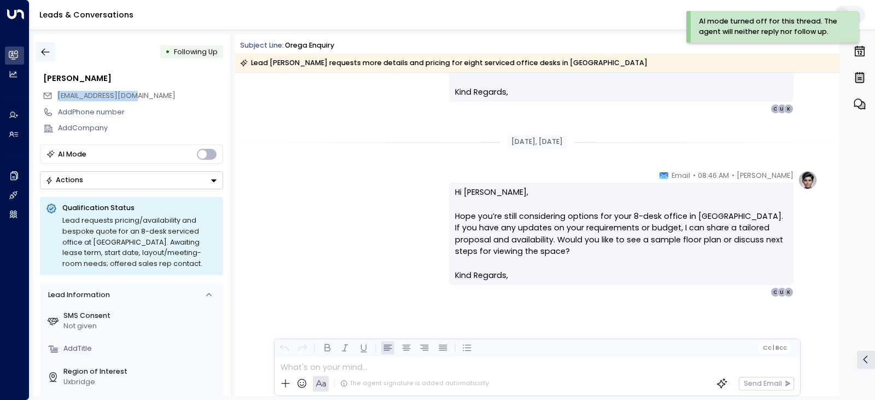
click at [36, 52] on button "button" at bounding box center [46, 52] width 20 height 20
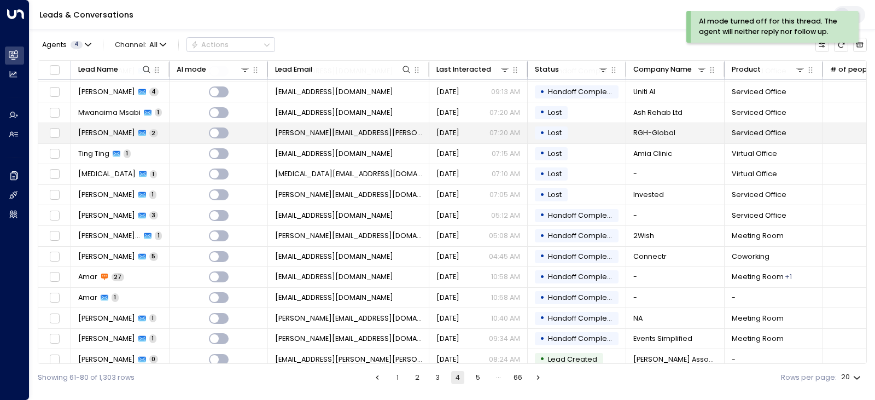
scroll to position [130, 0]
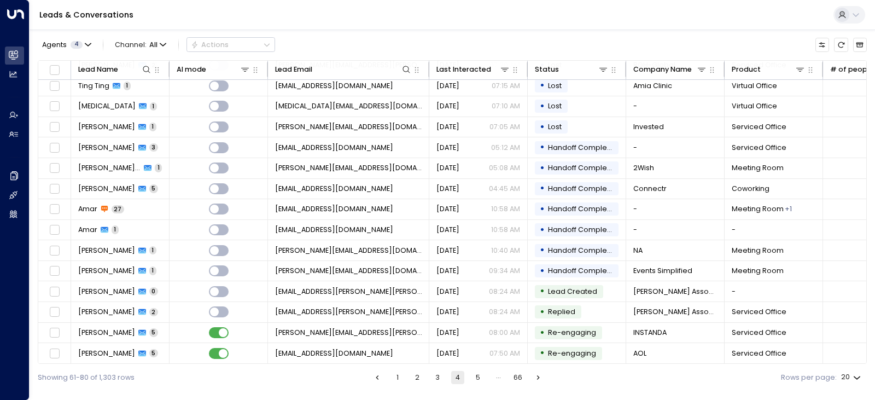
click at [442, 378] on button "3" at bounding box center [437, 377] width 13 height 13
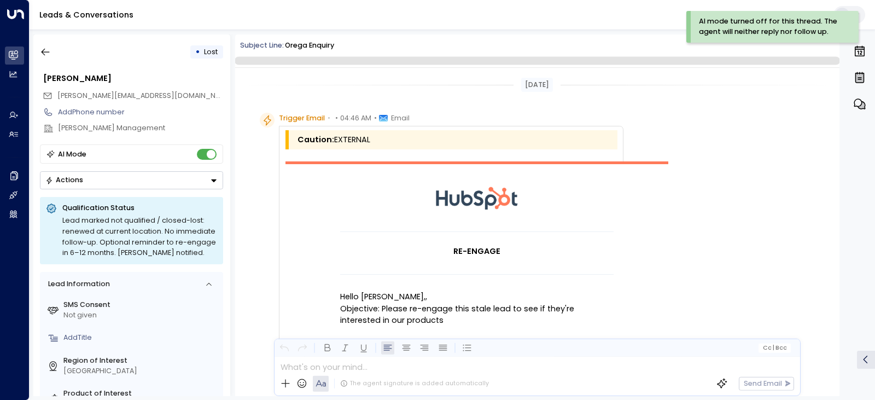
scroll to position [1106, 0]
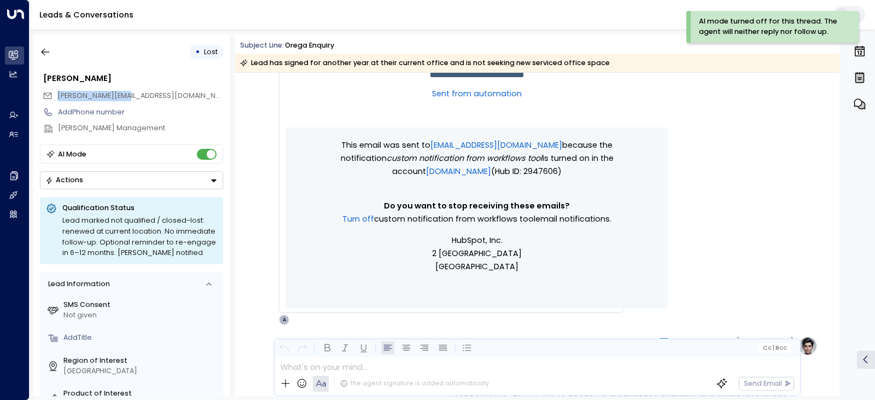
drag, startPoint x: 136, startPoint y: 95, endPoint x: 30, endPoint y: 95, distance: 106.0
click at [30, 95] on div "• Lost [PERSON_NAME] [PERSON_NAME][EMAIL_ADDRESS][DOMAIN_NAME] Add Phone number…" at bounding box center [452, 215] width 845 height 371
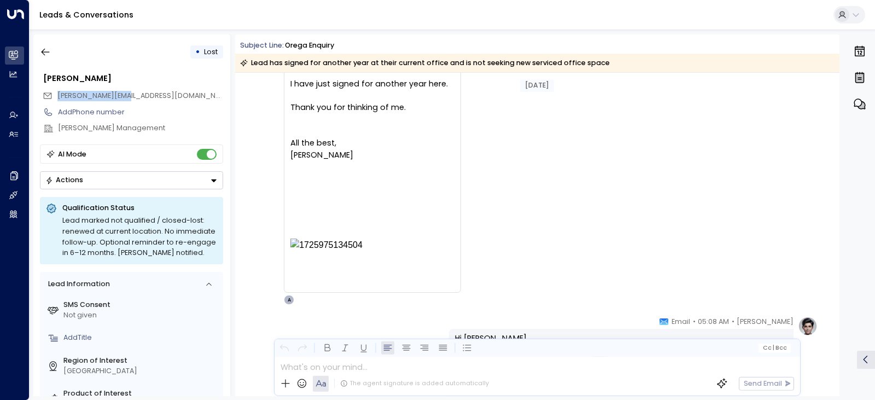
scroll to position [1708, 0]
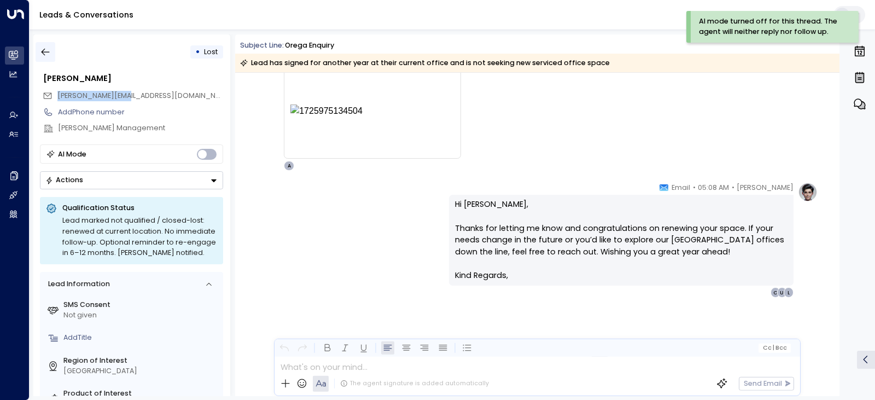
click at [46, 45] on button "button" at bounding box center [46, 52] width 20 height 20
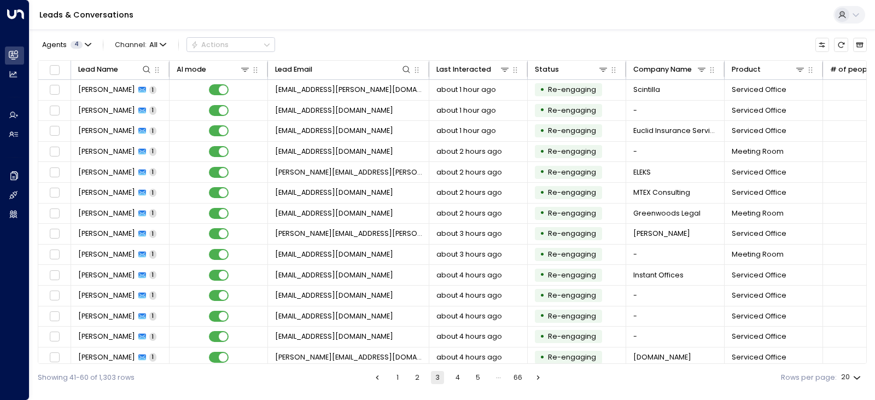
click at [460, 379] on button "4" at bounding box center [457, 377] width 13 height 13
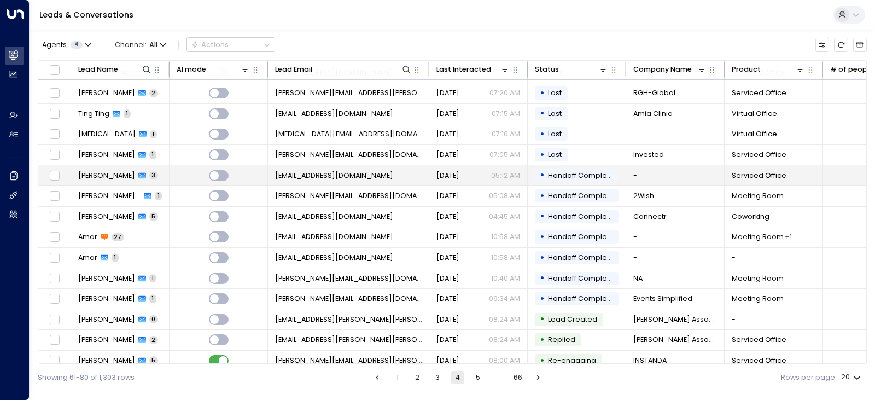
scroll to position [130, 0]
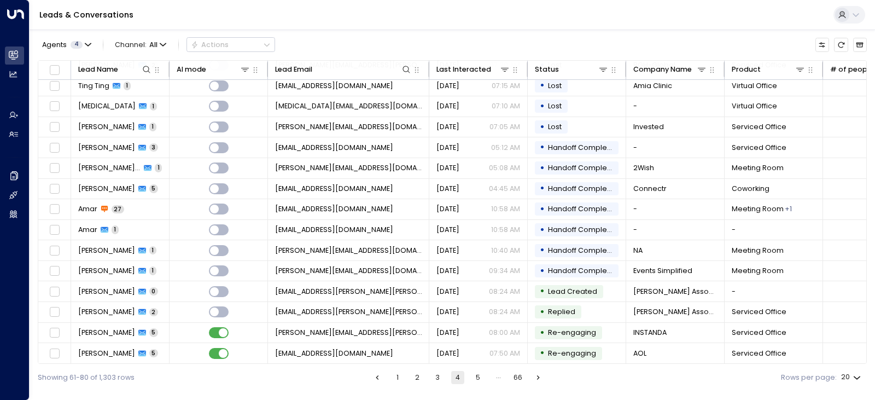
click at [437, 378] on button "3" at bounding box center [437, 377] width 13 height 13
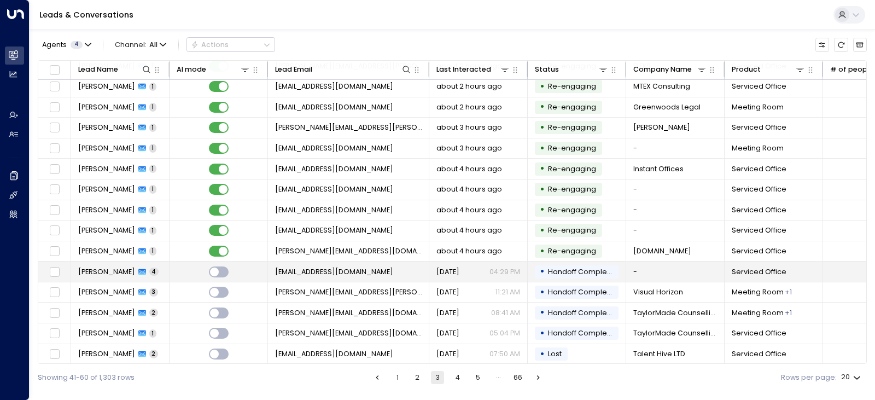
scroll to position [130, 0]
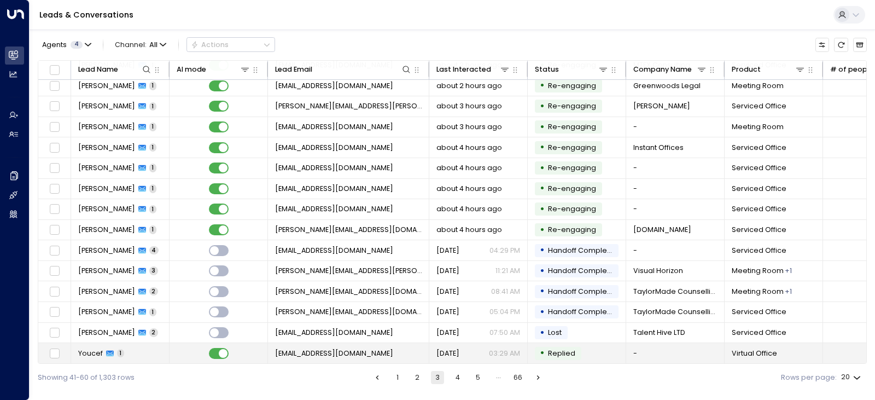
click at [230, 346] on td at bounding box center [218, 353] width 98 height 20
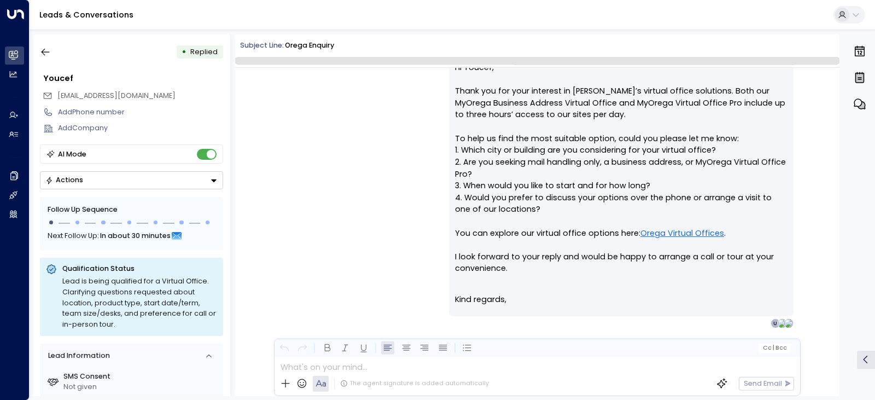
scroll to position [820, 0]
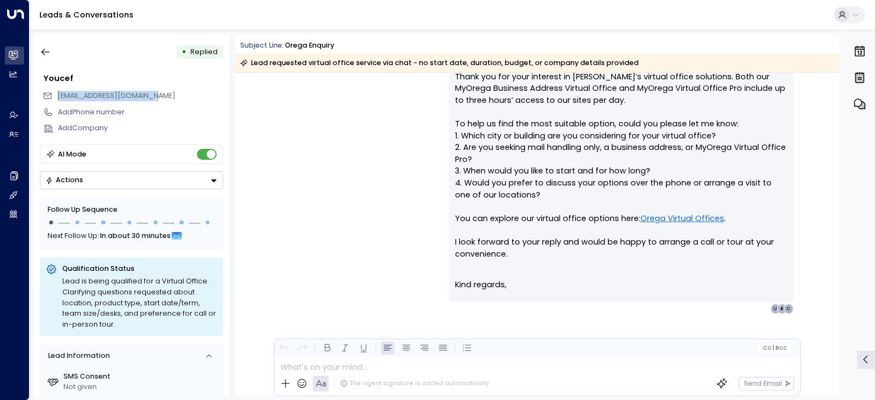
drag, startPoint x: 159, startPoint y: 97, endPoint x: 44, endPoint y: 97, distance: 114.8
click at [44, 98] on div "[EMAIL_ADDRESS][DOMAIN_NAME]" at bounding box center [133, 95] width 180 height 16
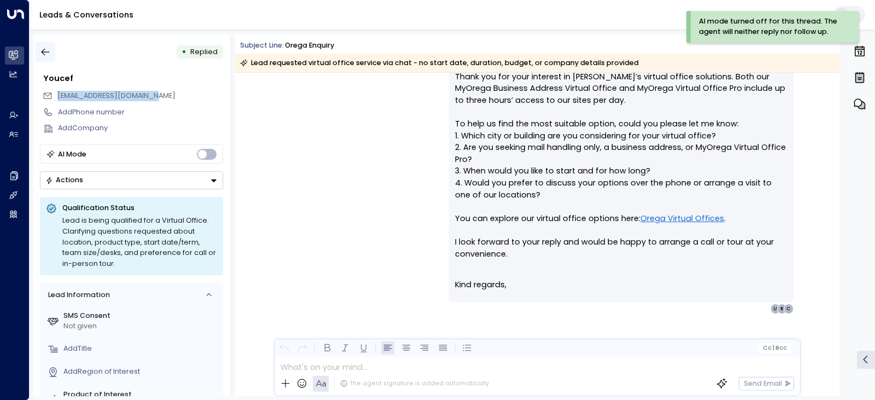
click at [44, 49] on icon "button" at bounding box center [45, 51] width 11 height 11
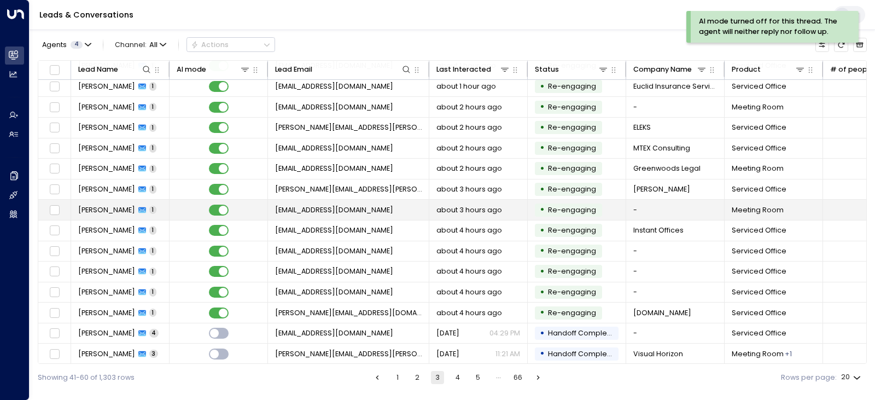
scroll to position [130, 0]
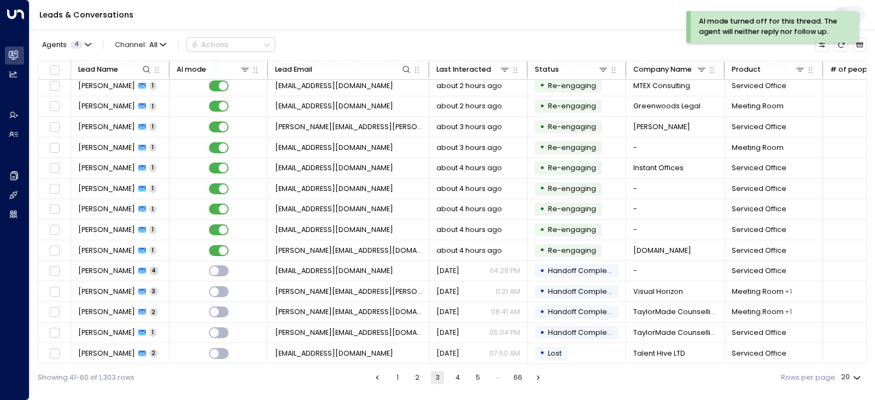
click at [418, 378] on button "2" at bounding box center [417, 377] width 13 height 13
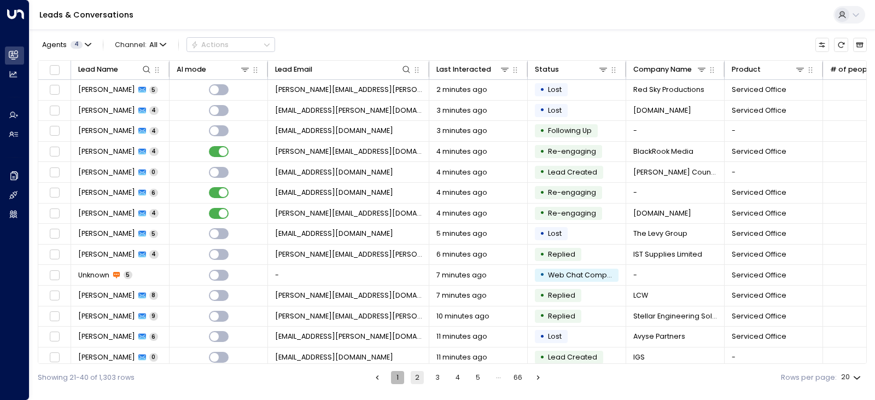
click at [401, 376] on button "1" at bounding box center [397, 377] width 13 height 13
